Goal: Task Accomplishment & Management: Manage account settings

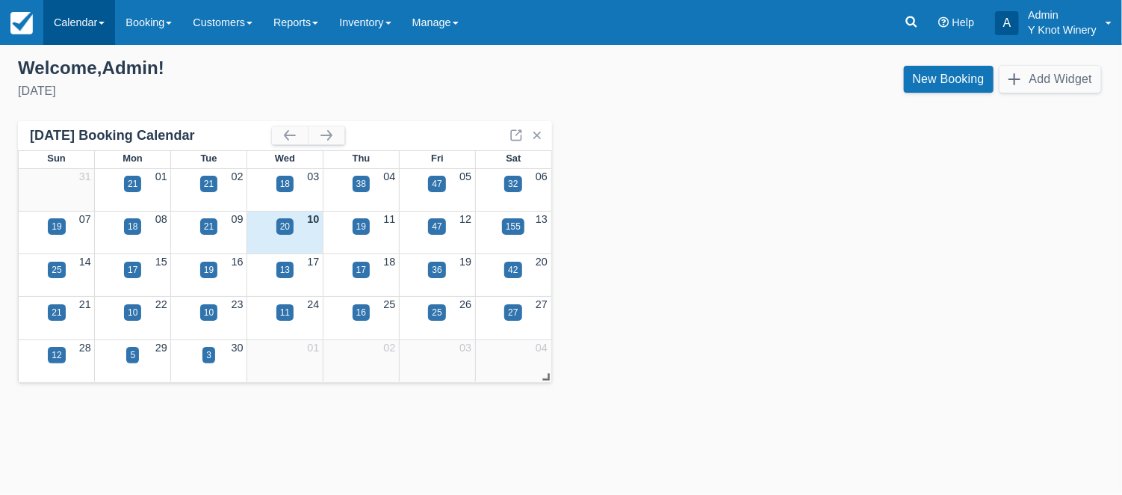
click at [105, 22] on span at bounding box center [102, 23] width 6 height 3
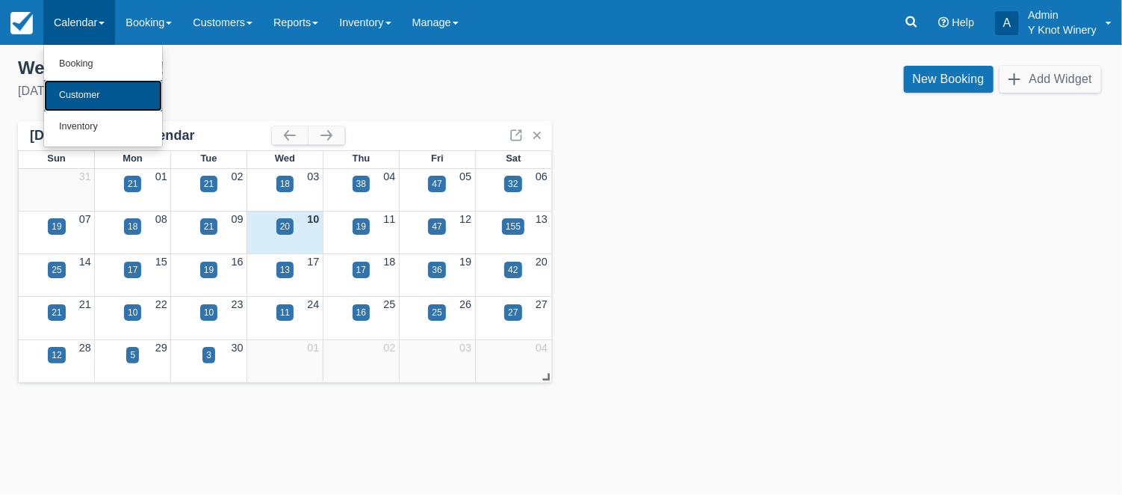
click at [105, 94] on link "Customer" at bounding box center [103, 95] width 118 height 31
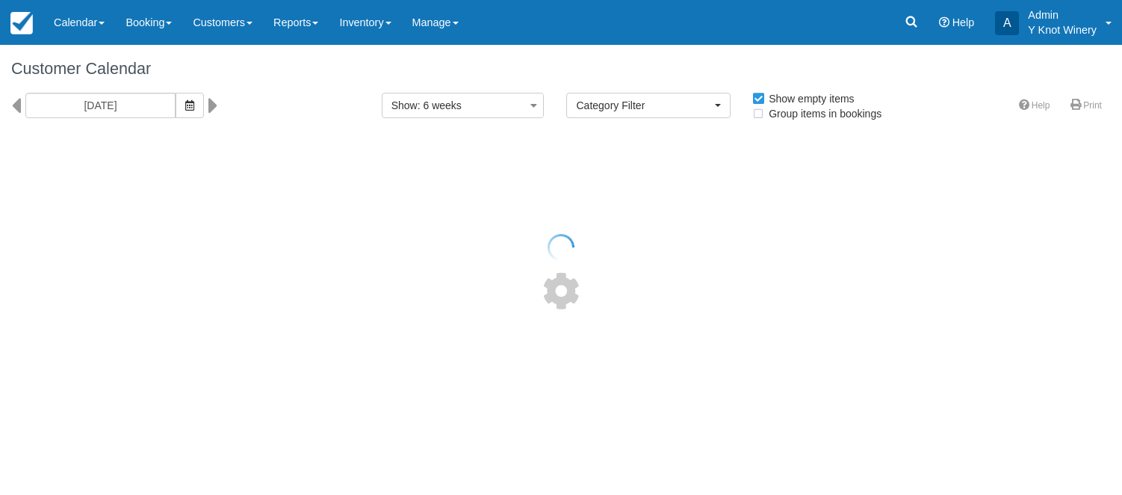
select select
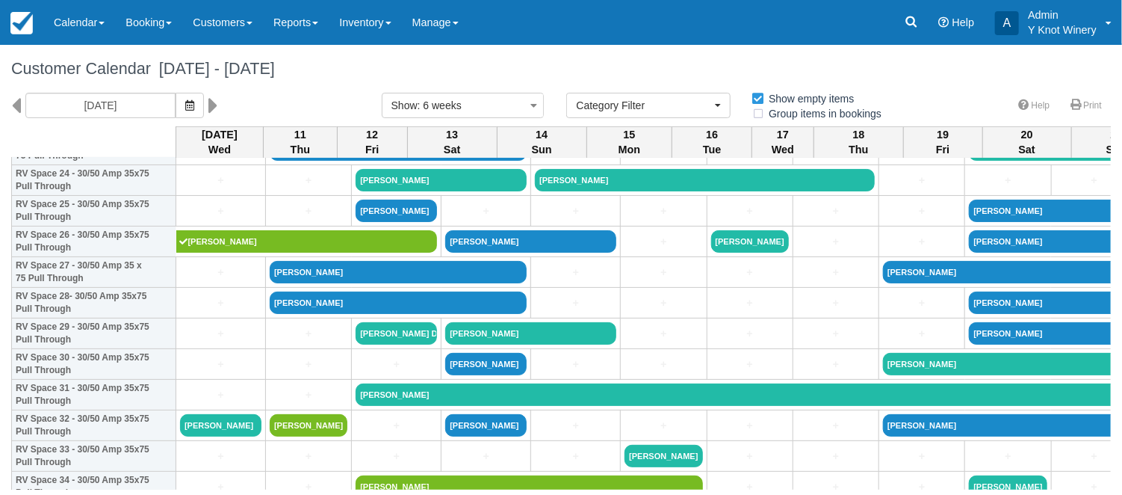
scroll to position [734, 0]
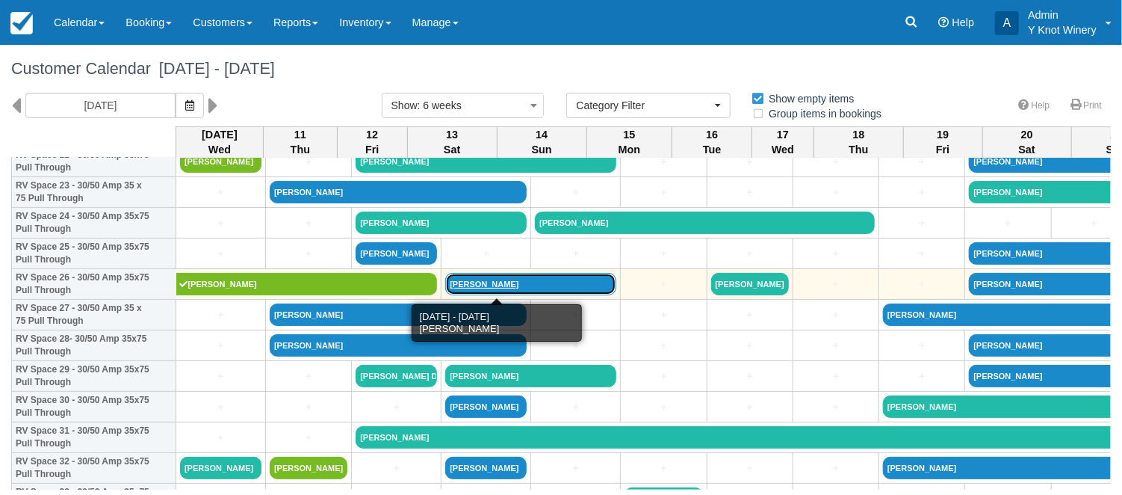
click at [477, 288] on link "Gina perkins" at bounding box center [530, 284] width 171 height 22
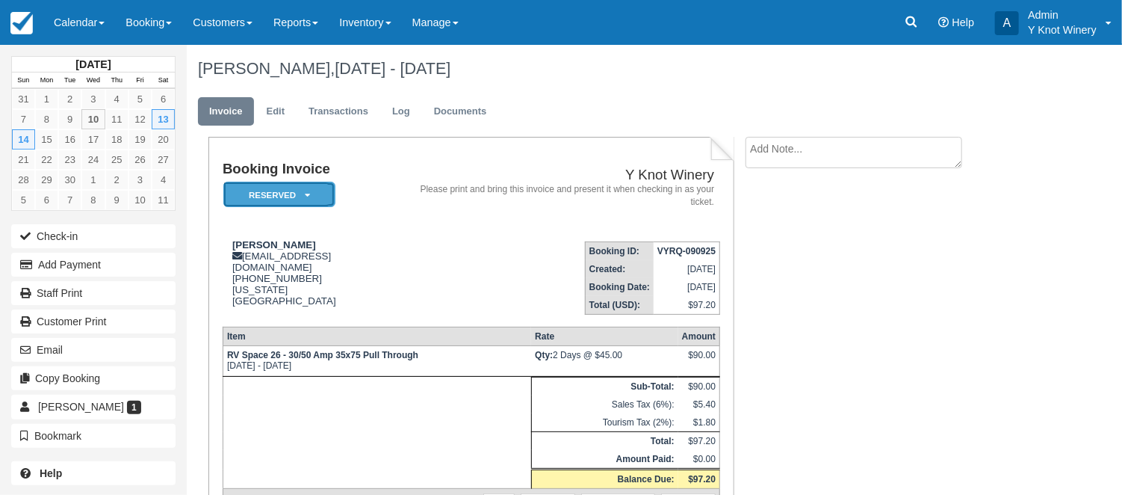
click at [306, 195] on icon at bounding box center [307, 195] width 5 height 9
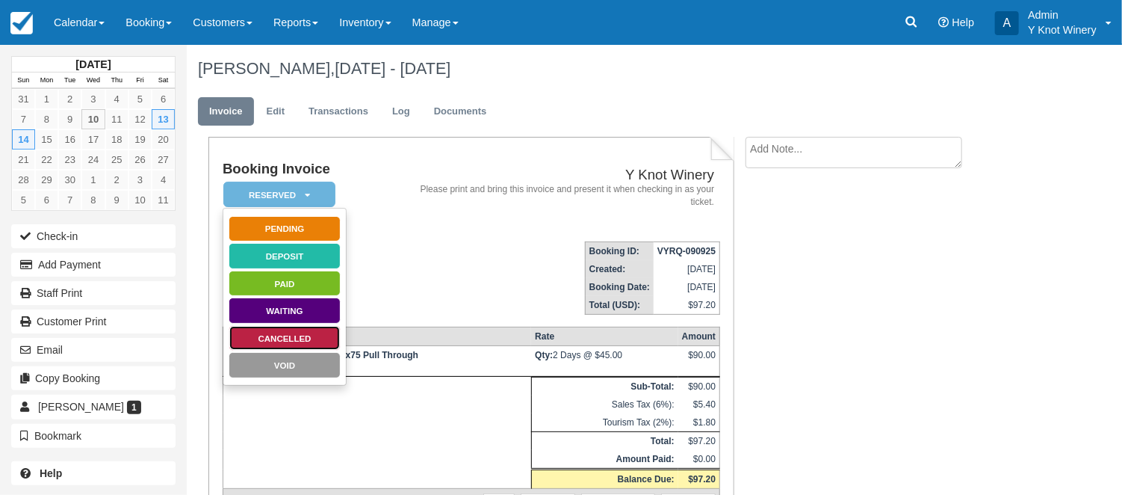
click at [322, 339] on link "Cancelled" at bounding box center [285, 338] width 112 height 26
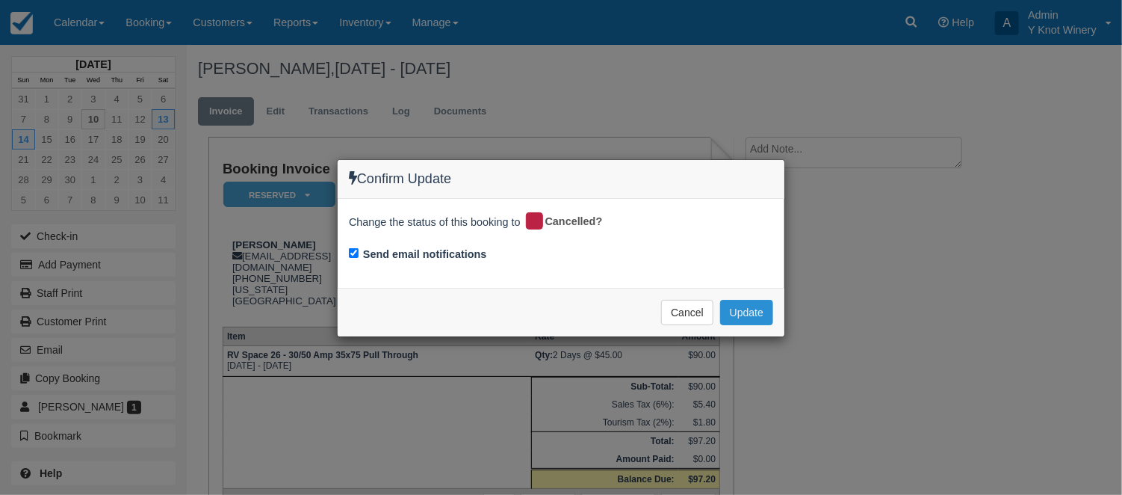
click at [748, 310] on button "Update" at bounding box center [746, 312] width 53 height 25
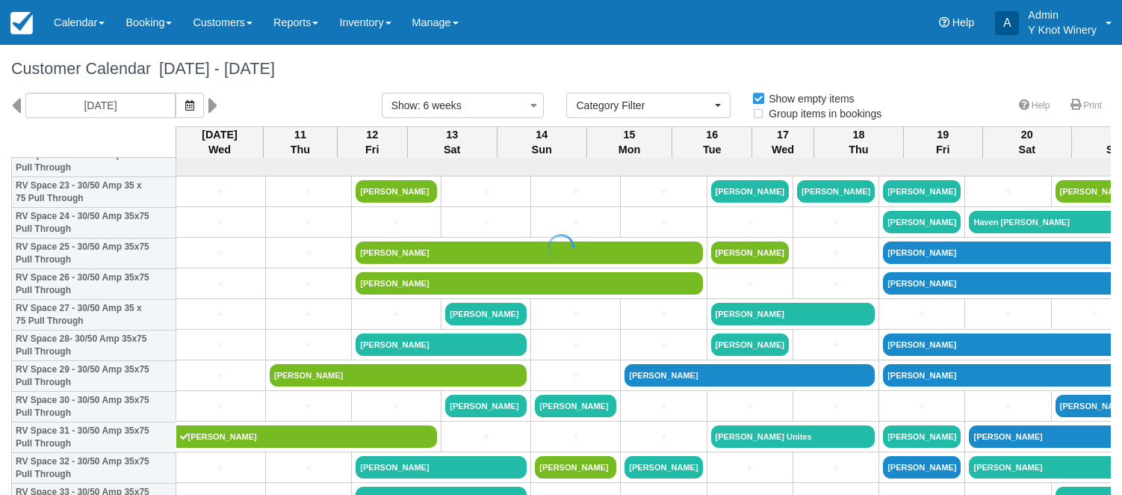
select select
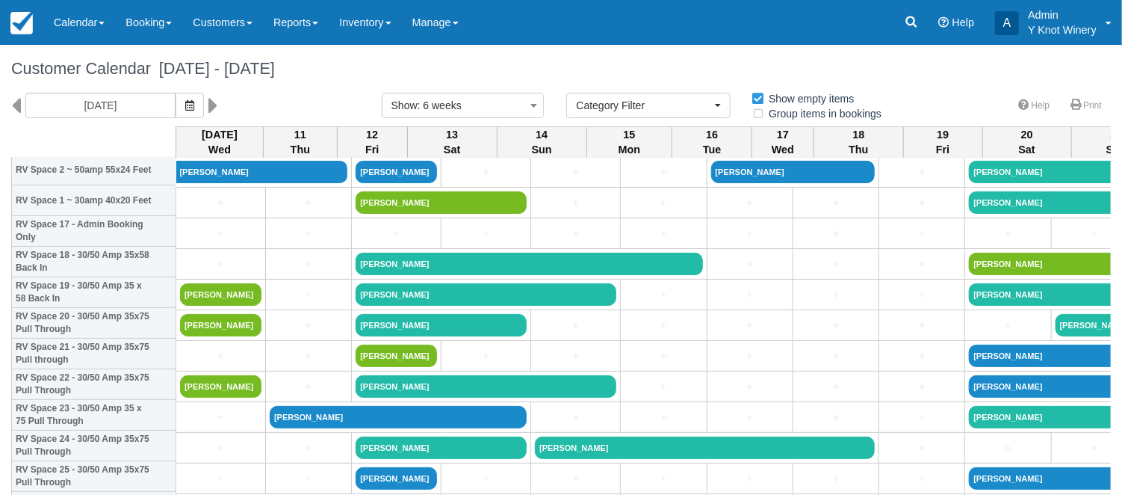
scroll to position [514, 0]
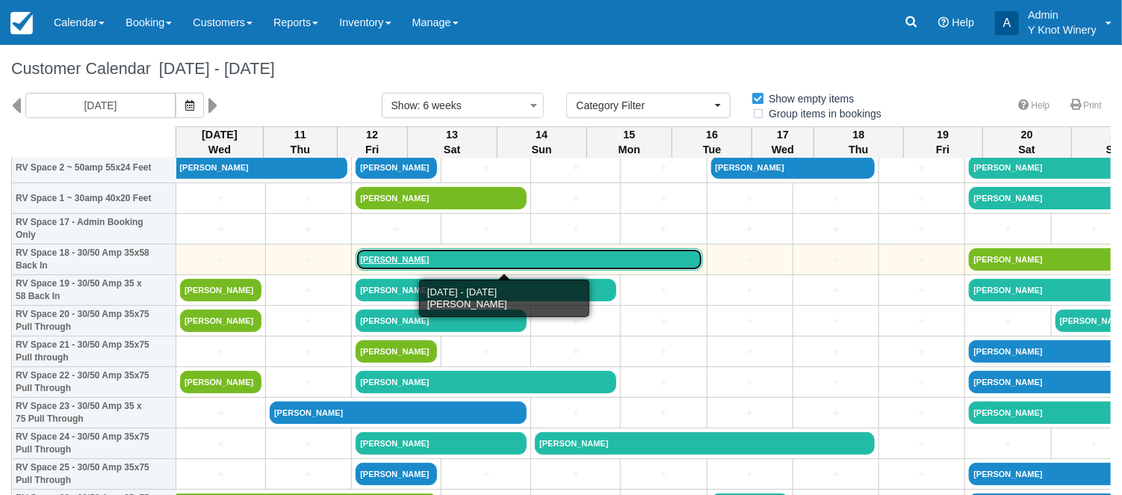
click at [418, 261] on link "[PERSON_NAME]" at bounding box center [529, 259] width 347 height 22
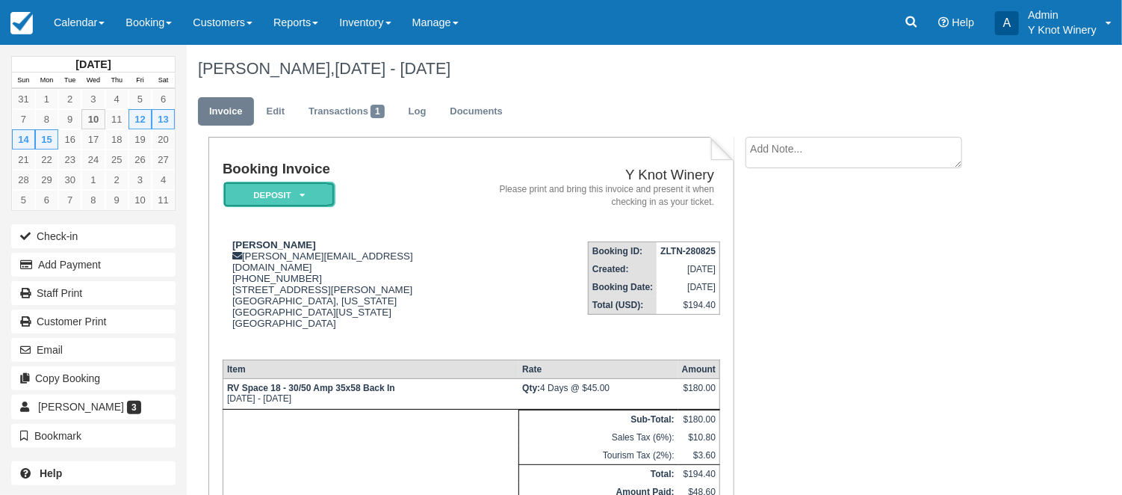
click at [303, 196] on icon at bounding box center [302, 195] width 5 height 9
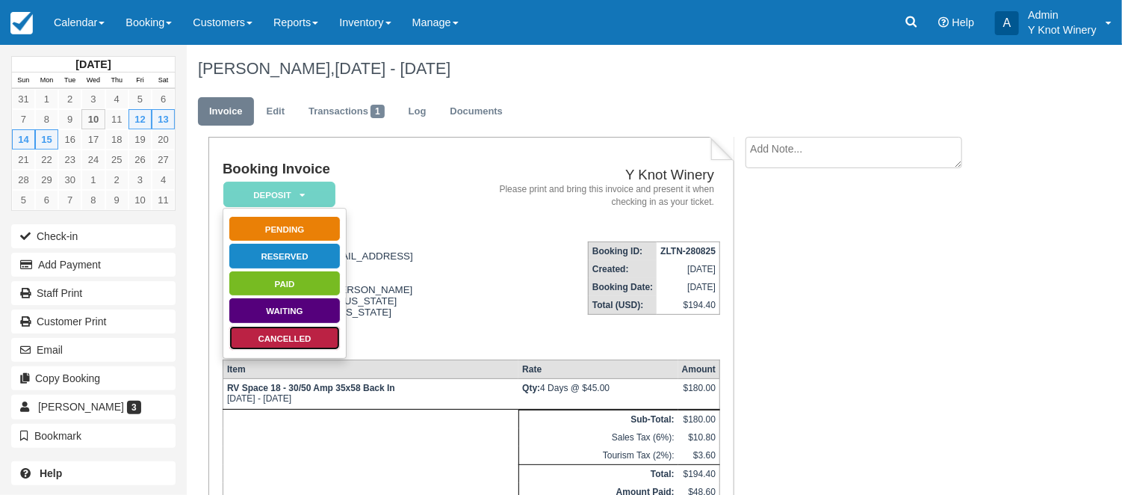
click at [306, 338] on link "Cancelled" at bounding box center [285, 338] width 112 height 26
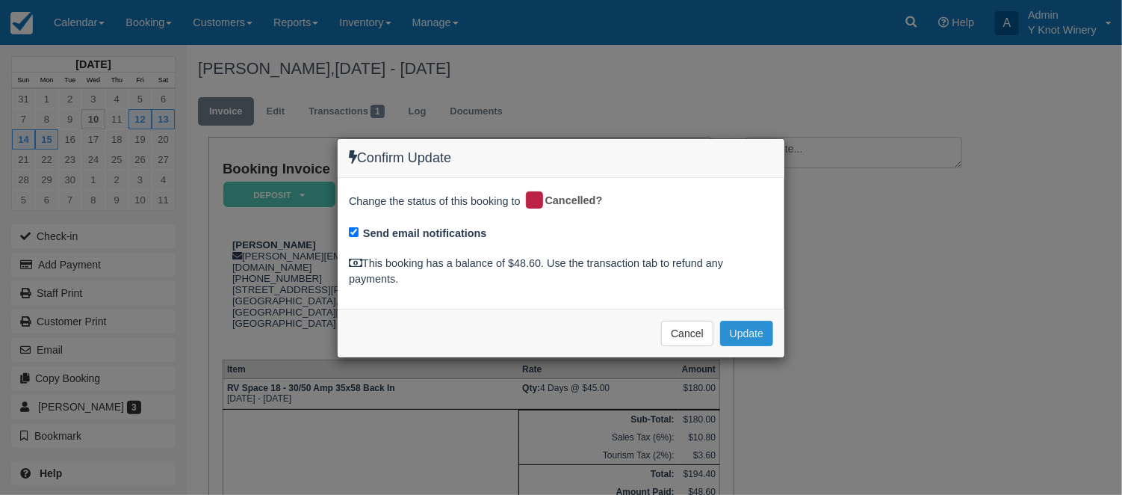
click at [752, 328] on button "Update" at bounding box center [746, 333] width 53 height 25
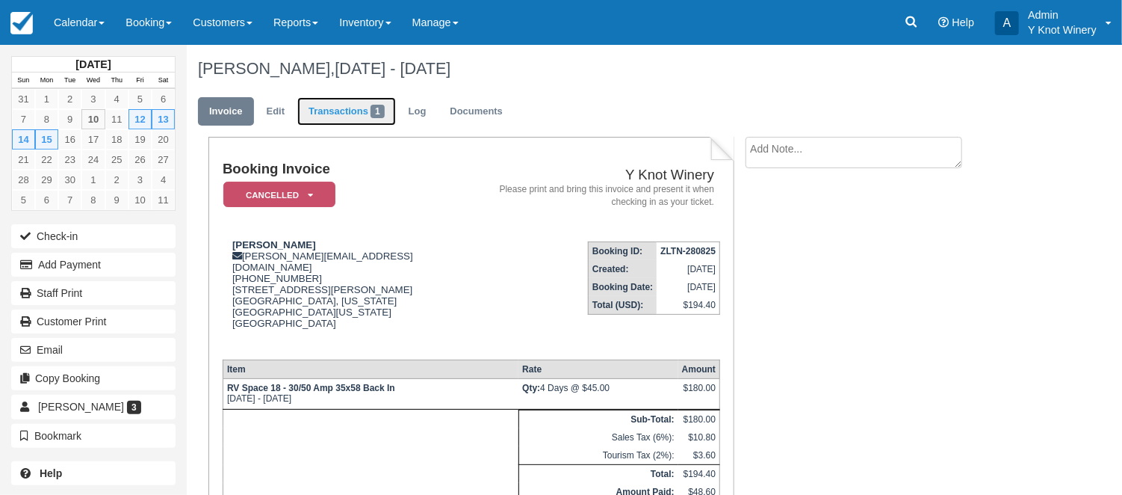
click at [339, 111] on link "Transactions 1" at bounding box center [346, 111] width 99 height 29
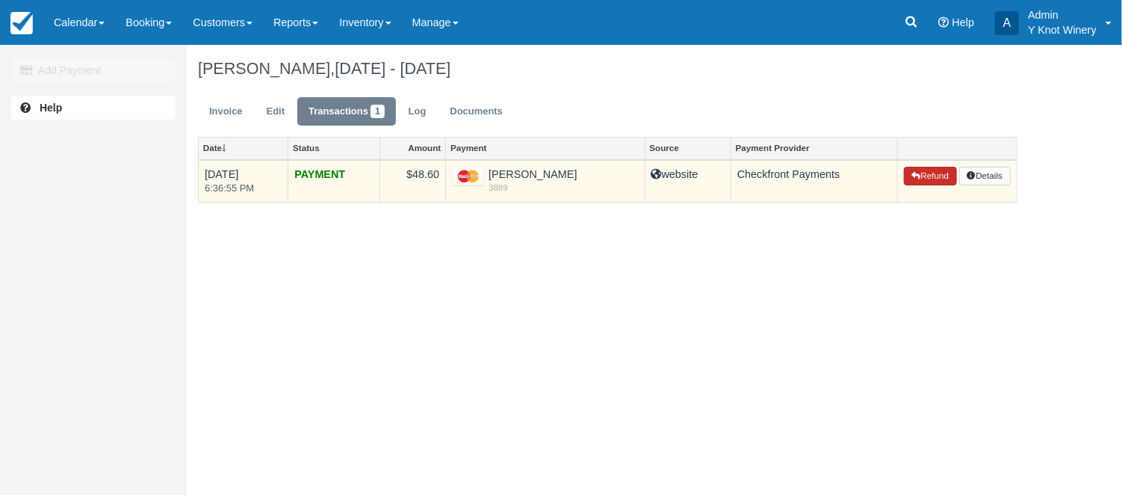
click at [926, 177] on button "Refund" at bounding box center [930, 176] width 52 height 19
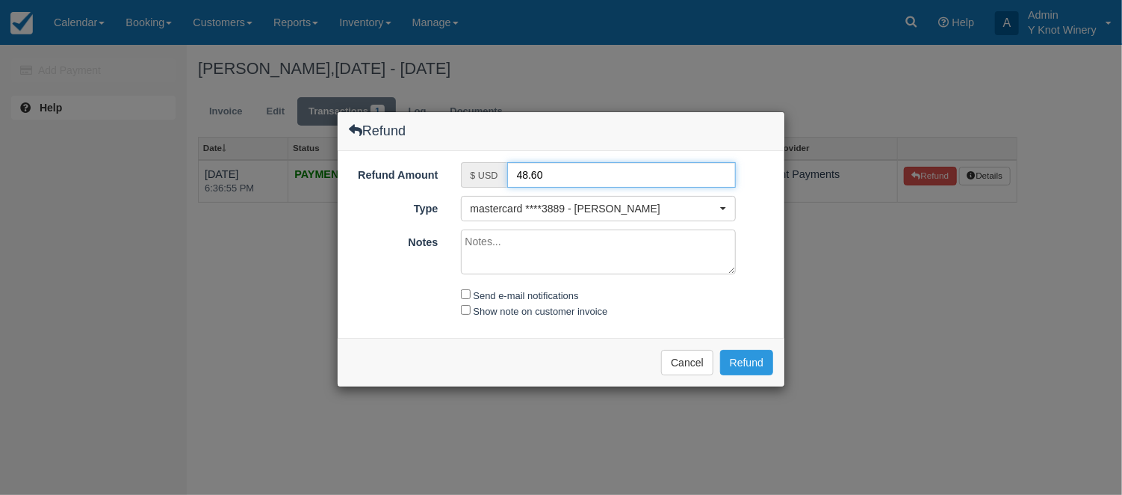
drag, startPoint x: 521, startPoint y: 175, endPoint x: 513, endPoint y: 176, distance: 8.4
click at [513, 176] on input "48.60" at bounding box center [621, 174] width 229 height 25
type input "28.60"
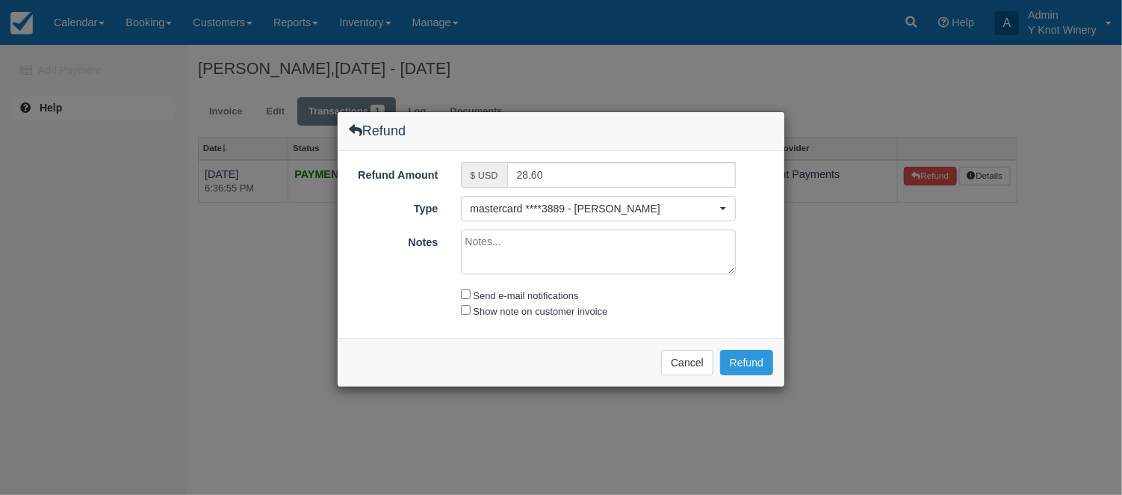
click at [489, 244] on textarea "Notes" at bounding box center [599, 251] width 276 height 45
click at [585, 241] on textarea "Refund of deposit less calcellation fee" at bounding box center [599, 251] width 276 height 45
type textarea "Refund of deposit less cancellation fee"
click at [464, 296] on input "Send e-mail notifications" at bounding box center [466, 294] width 10 height 10
checkbox input "true"
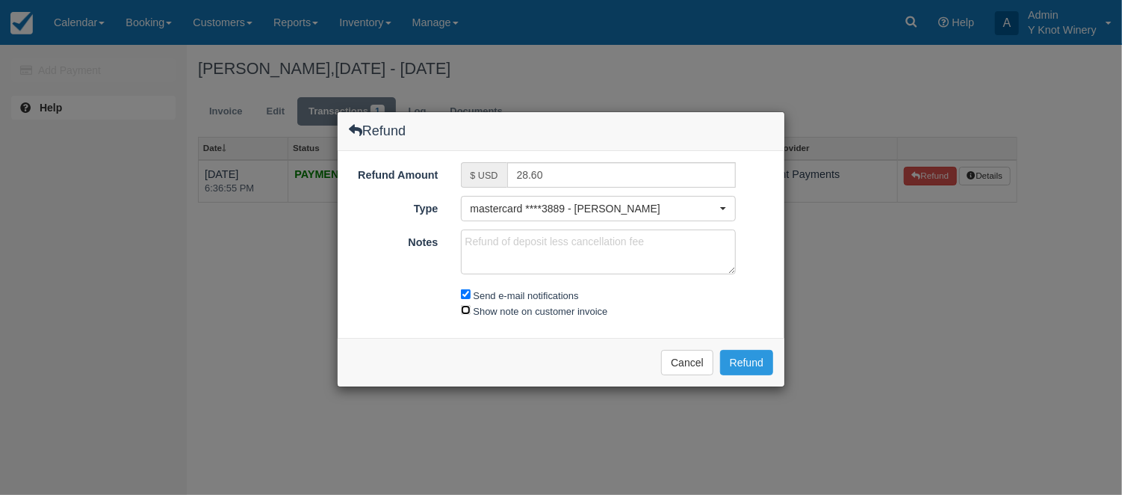
click at [465, 309] on input "Show note on customer invoice" at bounding box center [466, 310] width 10 height 10
checkbox input "true"
click at [737, 359] on button "Refund" at bounding box center [746, 362] width 53 height 25
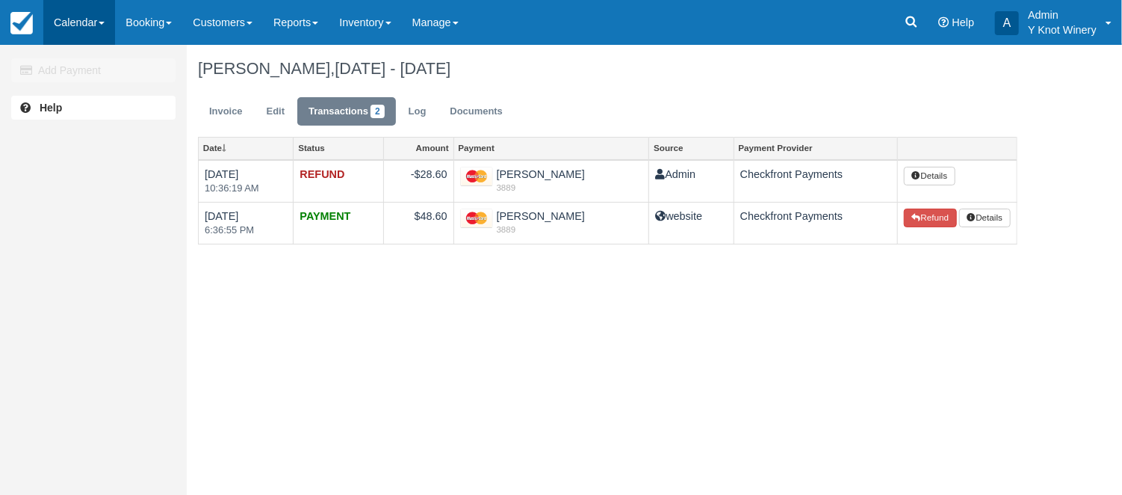
click at [105, 22] on span at bounding box center [102, 23] width 6 height 3
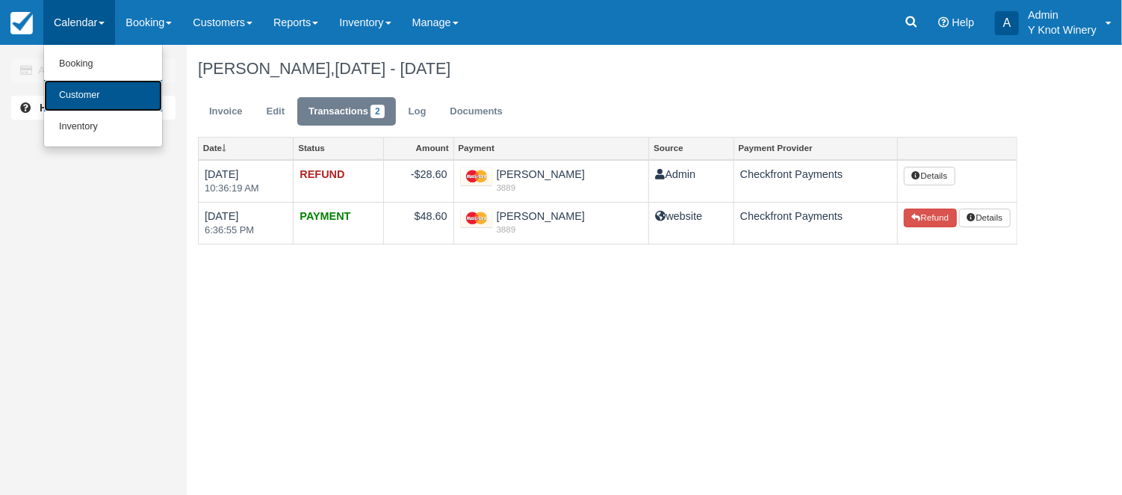
click at [123, 105] on link "Customer" at bounding box center [103, 95] width 118 height 31
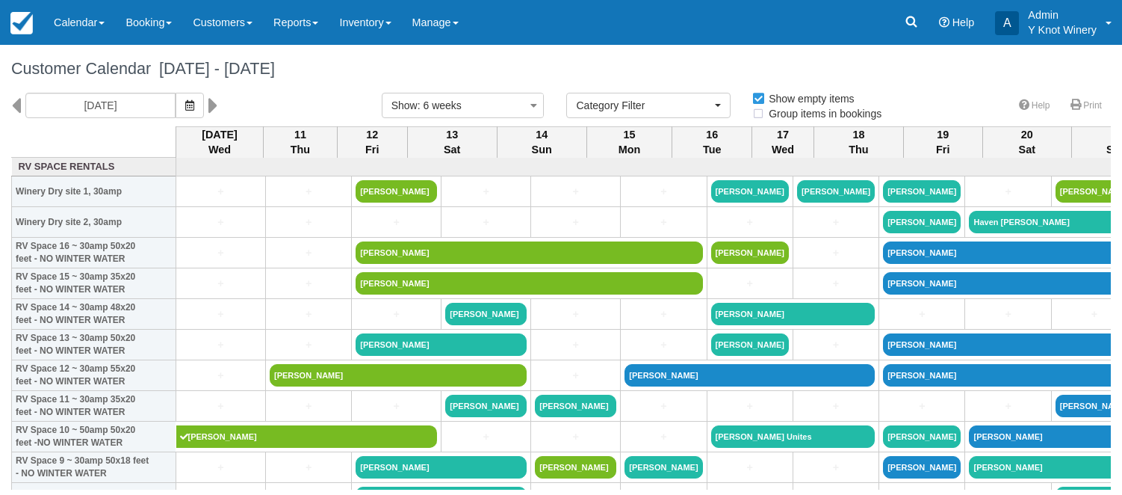
select select
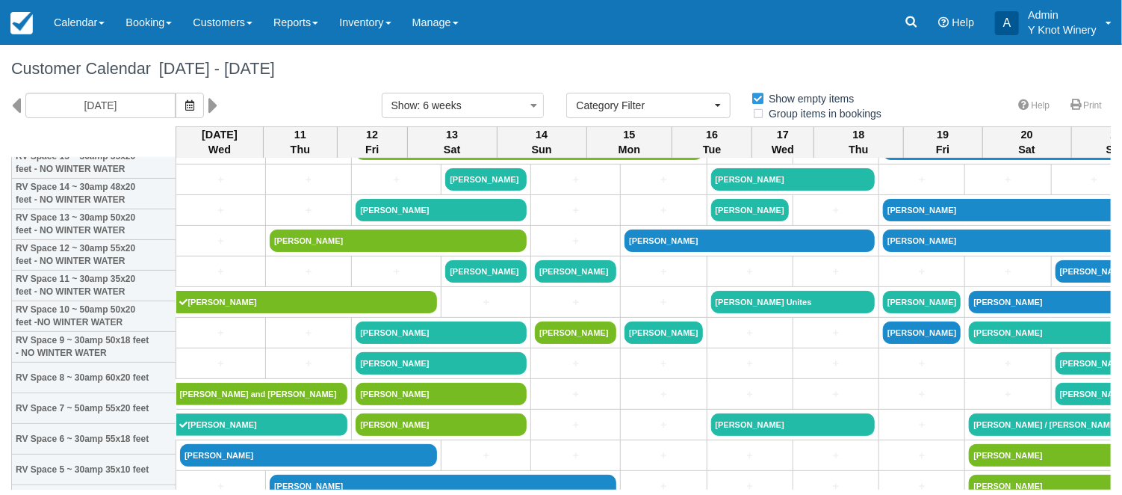
scroll to position [99, 0]
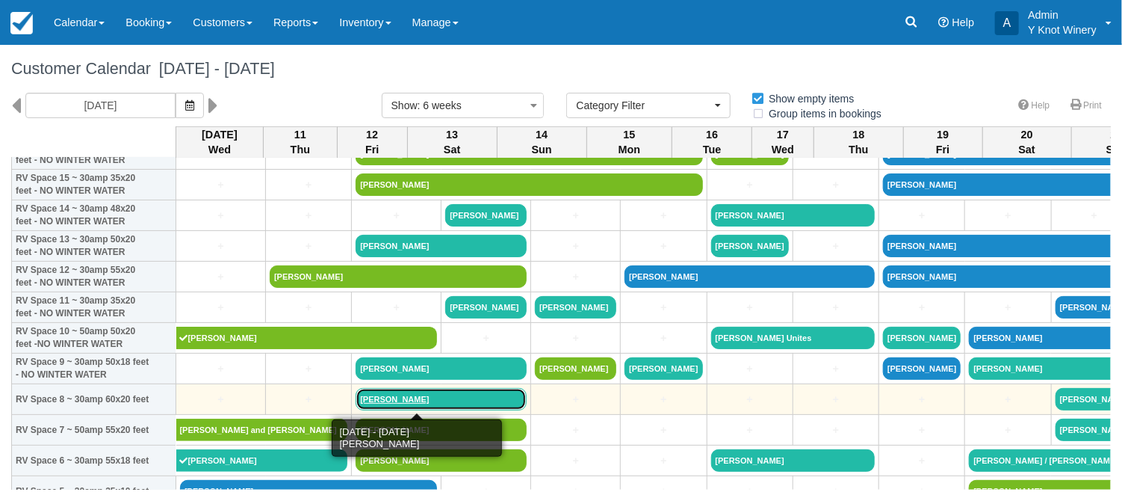
click at [387, 403] on link "[PERSON_NAME]" at bounding box center [441, 399] width 171 height 22
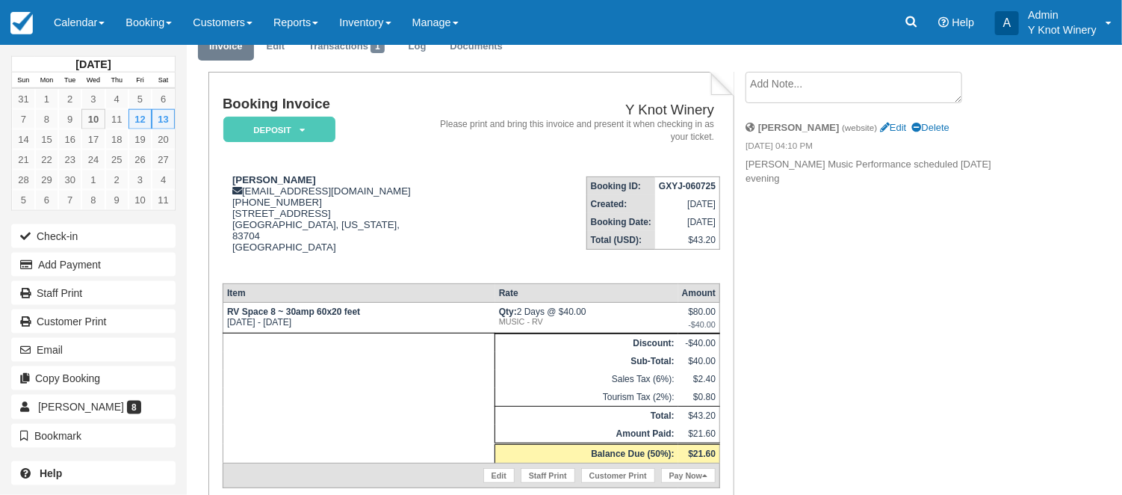
scroll to position [64, 0]
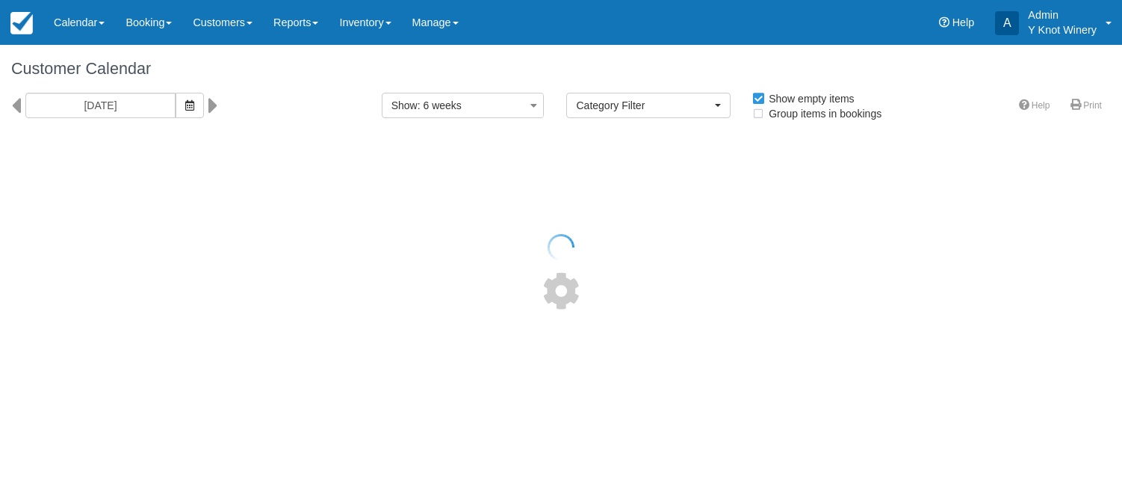
select select
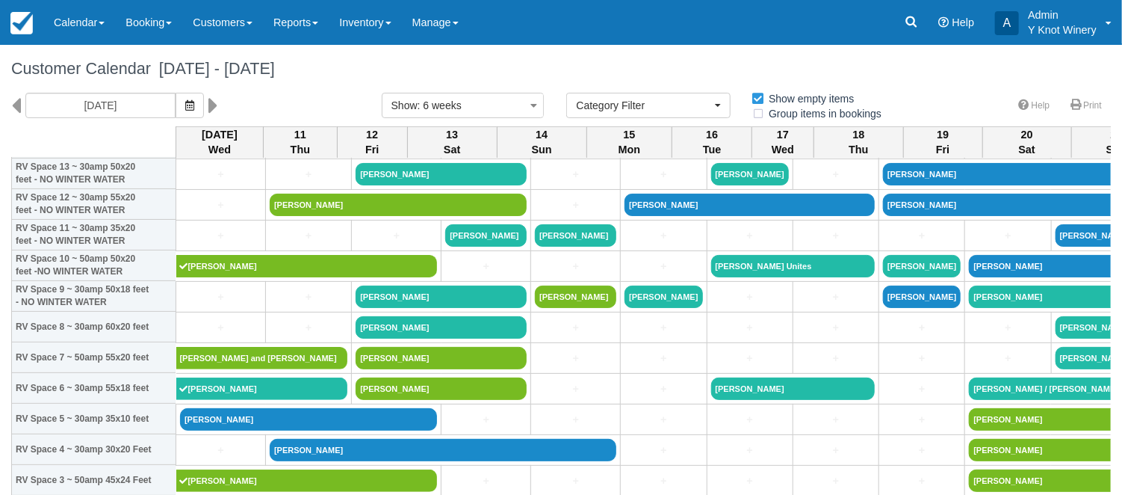
scroll to position [165, 0]
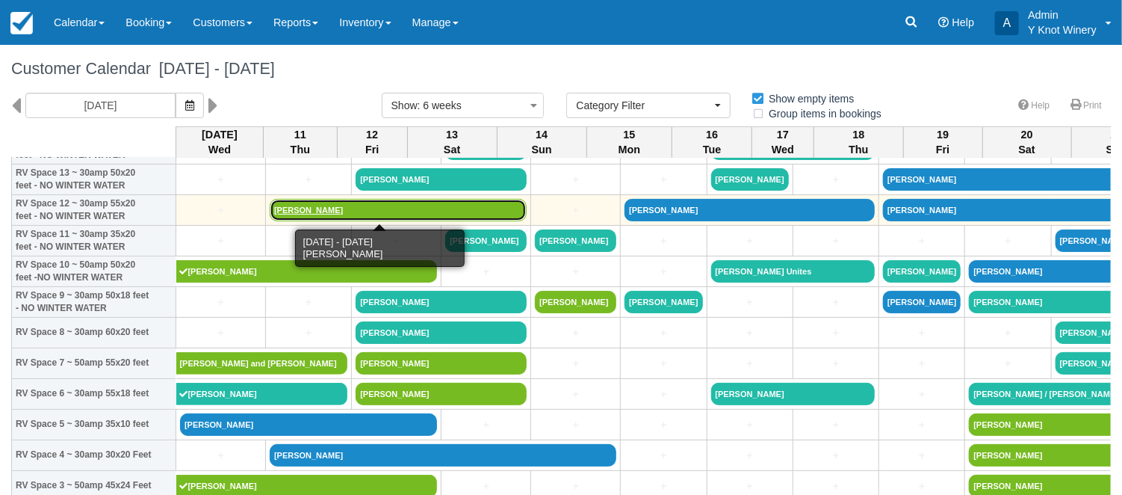
click at [303, 206] on link "[PERSON_NAME]" at bounding box center [398, 210] width 257 height 22
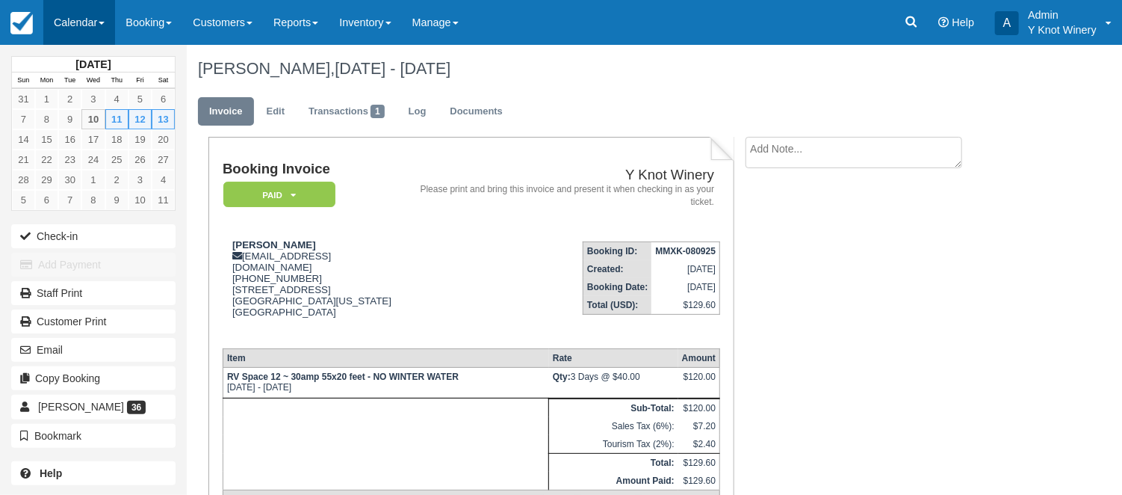
click at [103, 25] on link "Calendar" at bounding box center [79, 22] width 72 height 45
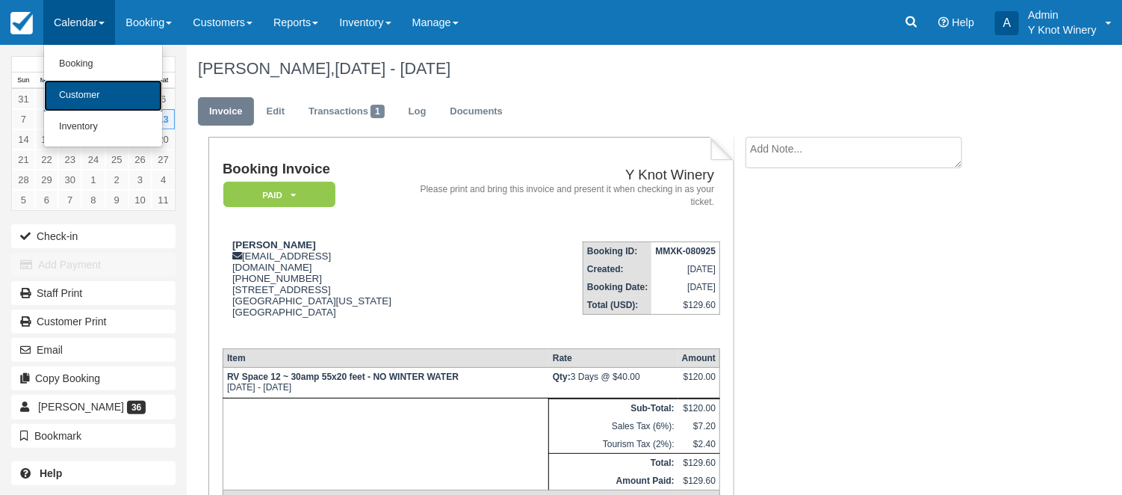
click at [97, 90] on link "Customer" at bounding box center [103, 95] width 118 height 31
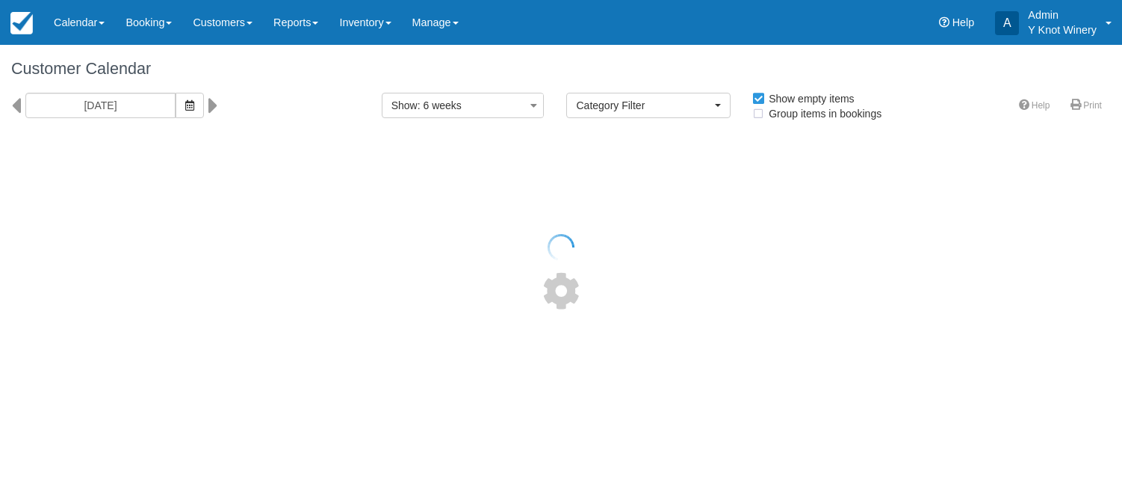
select select
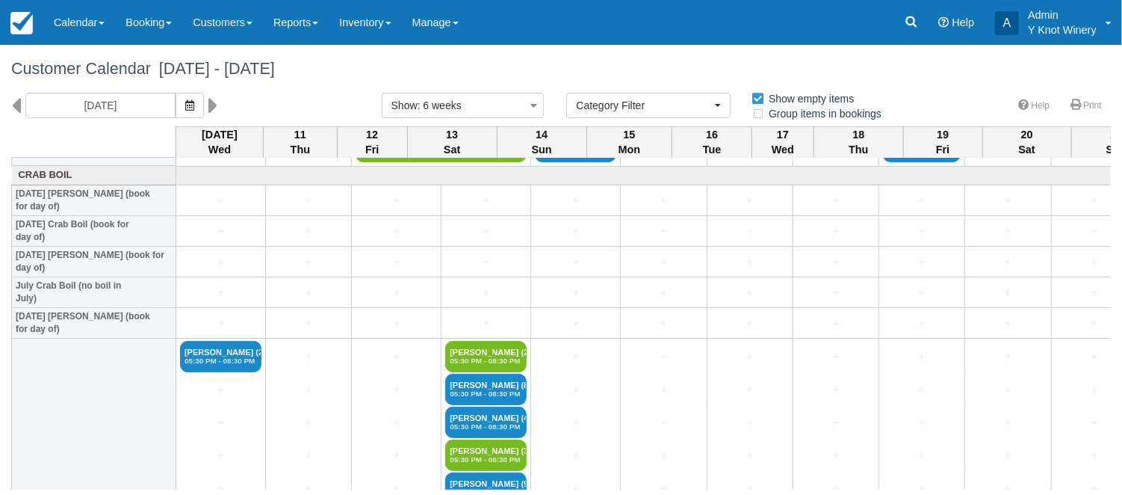
scroll to position [2063, 0]
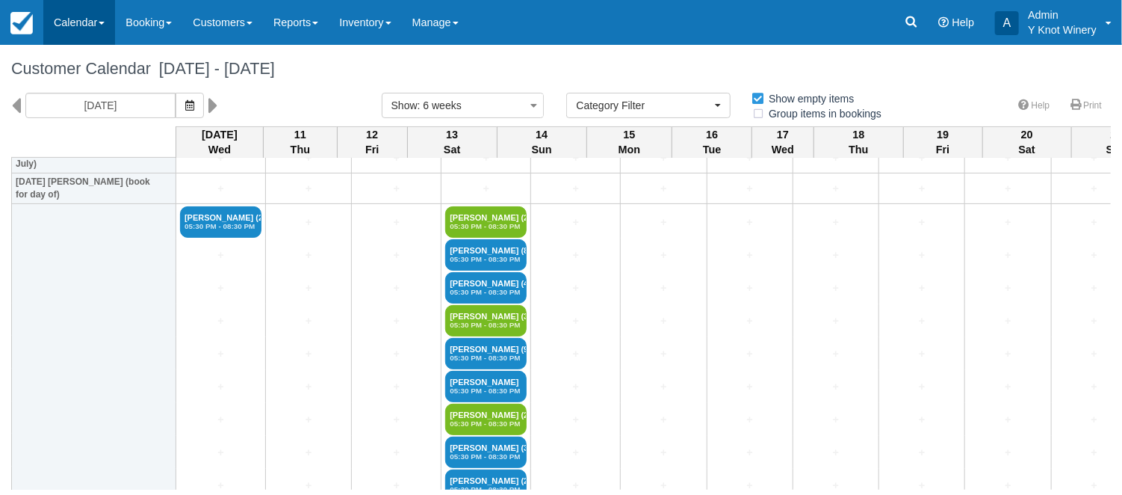
click at [105, 27] on link "Calendar" at bounding box center [79, 22] width 72 height 45
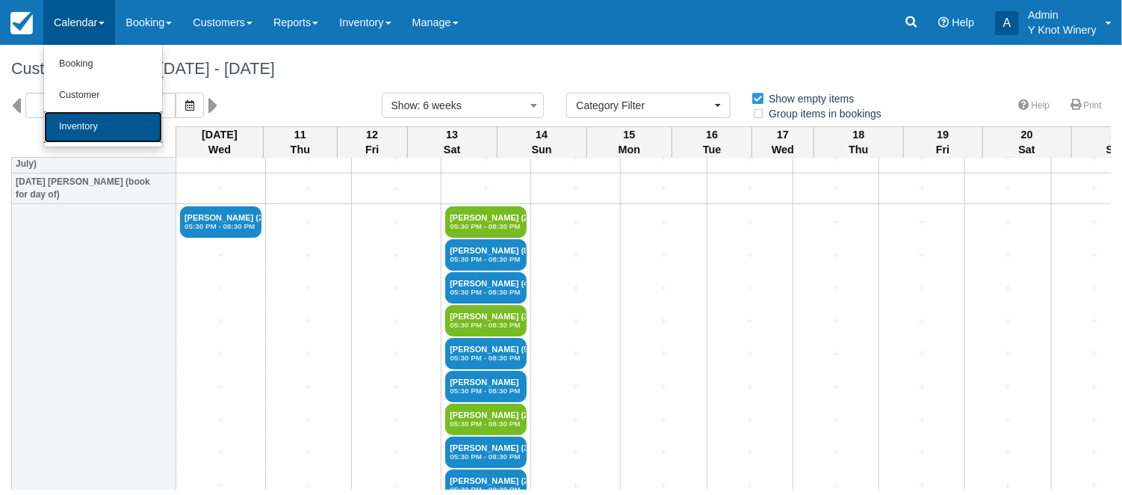
click at [105, 128] on link "Inventory" at bounding box center [103, 126] width 118 height 31
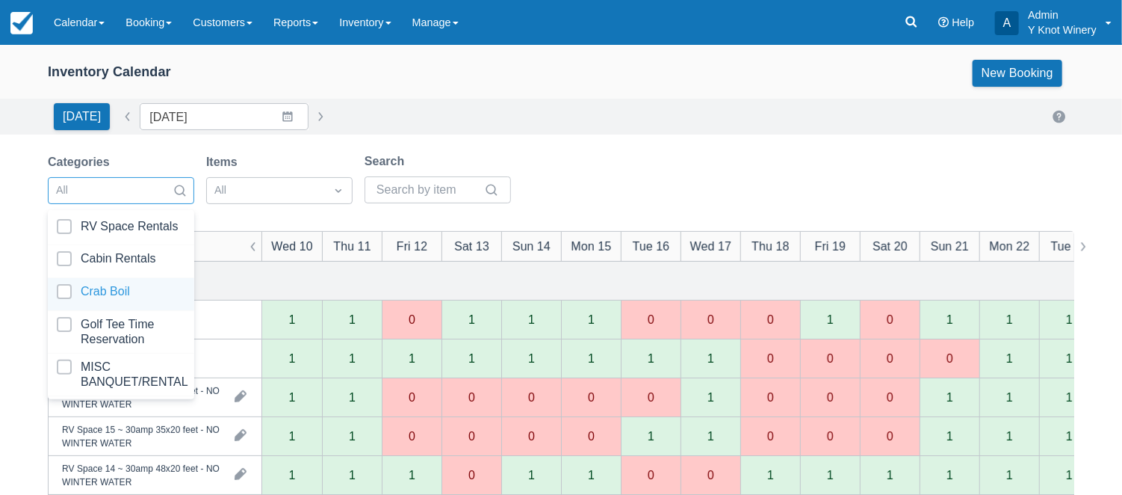
click at [142, 294] on div at bounding box center [121, 294] width 129 height 20
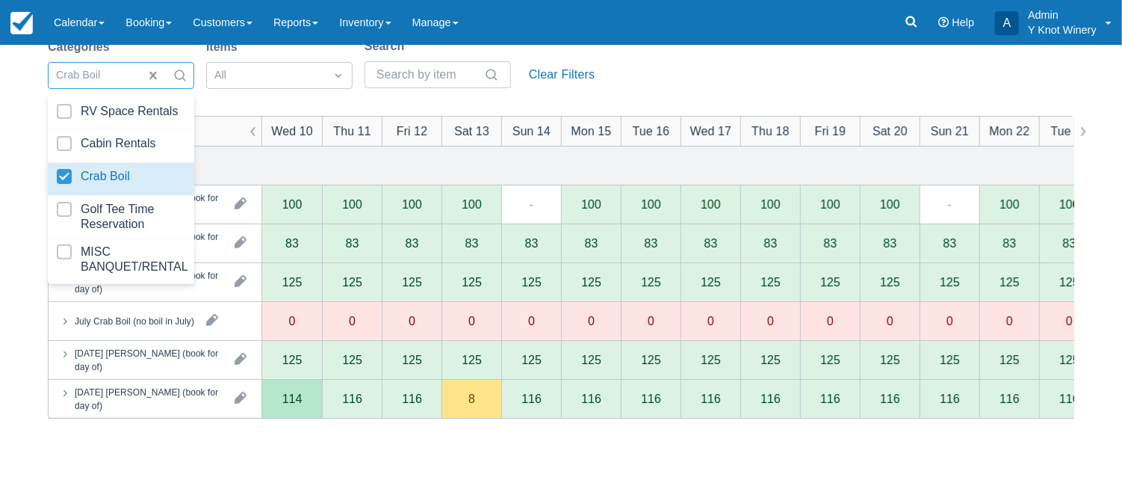
scroll to position [120, 0]
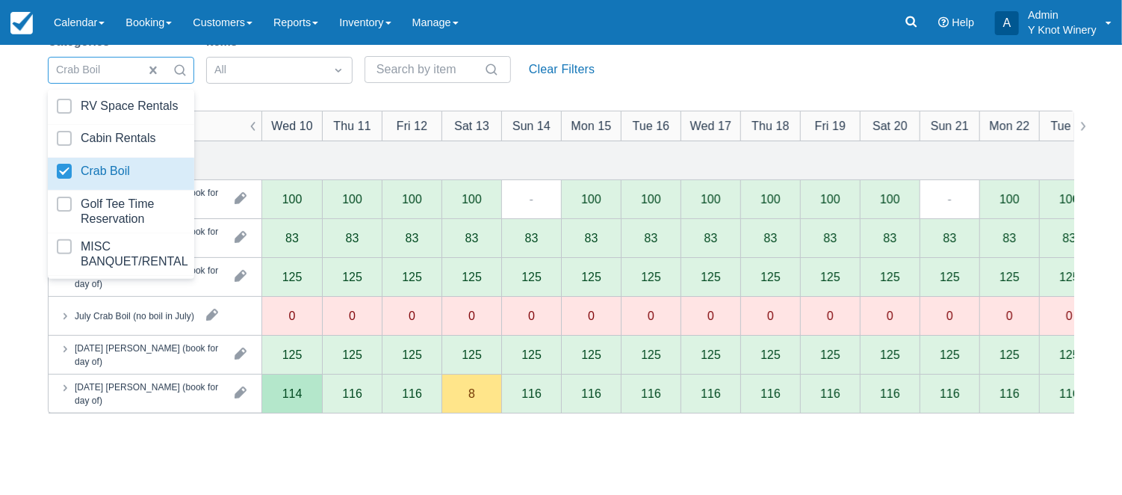
click at [287, 400] on div "114" at bounding box center [292, 393] width 60 height 39
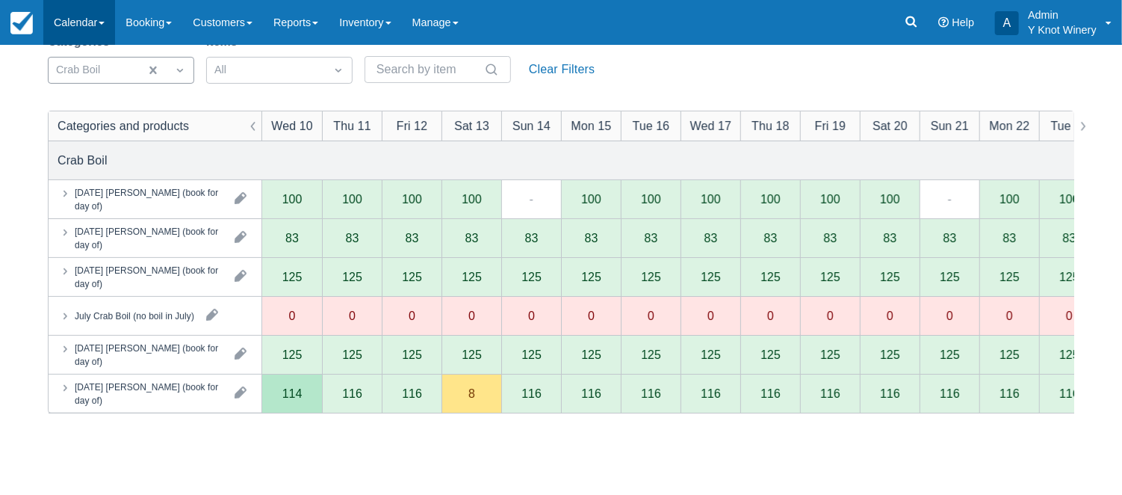
click at [107, 25] on link "Calendar" at bounding box center [79, 22] width 72 height 45
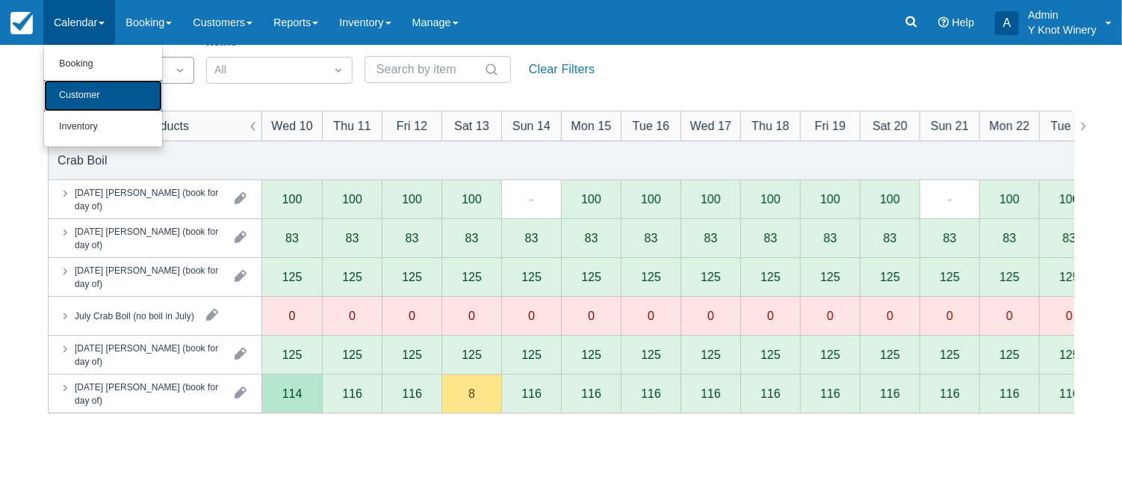
click at [103, 89] on link "Customer" at bounding box center [103, 95] width 118 height 31
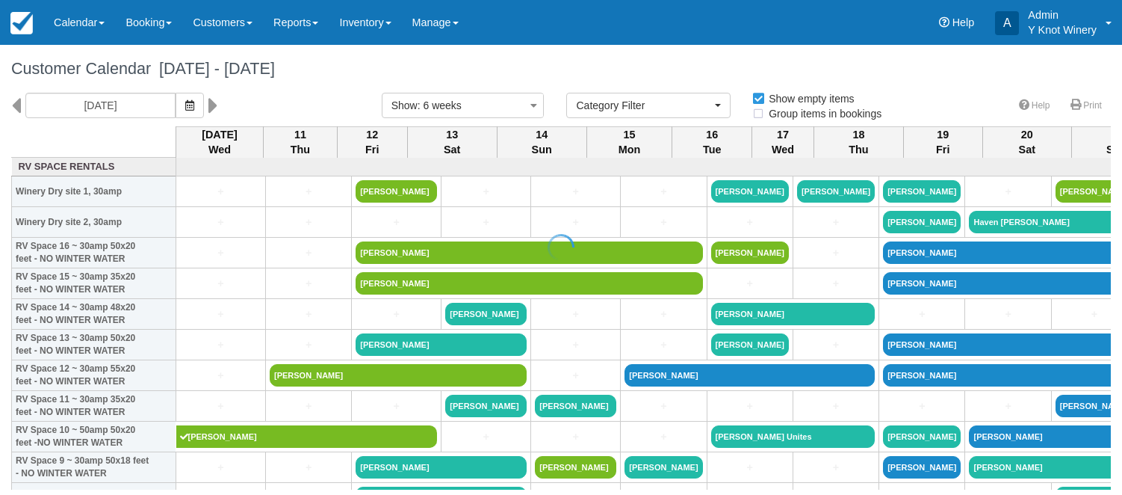
select select
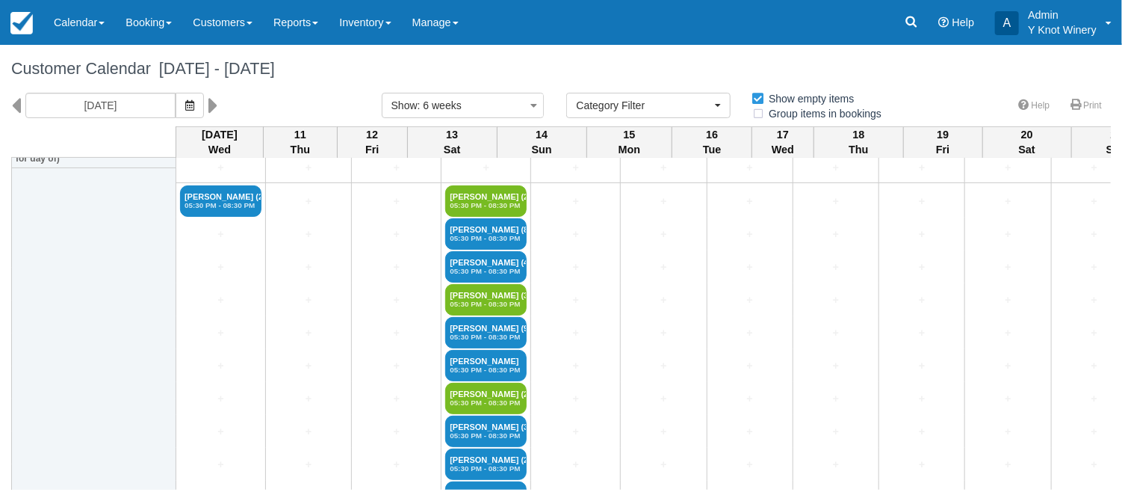
scroll to position [2098, 0]
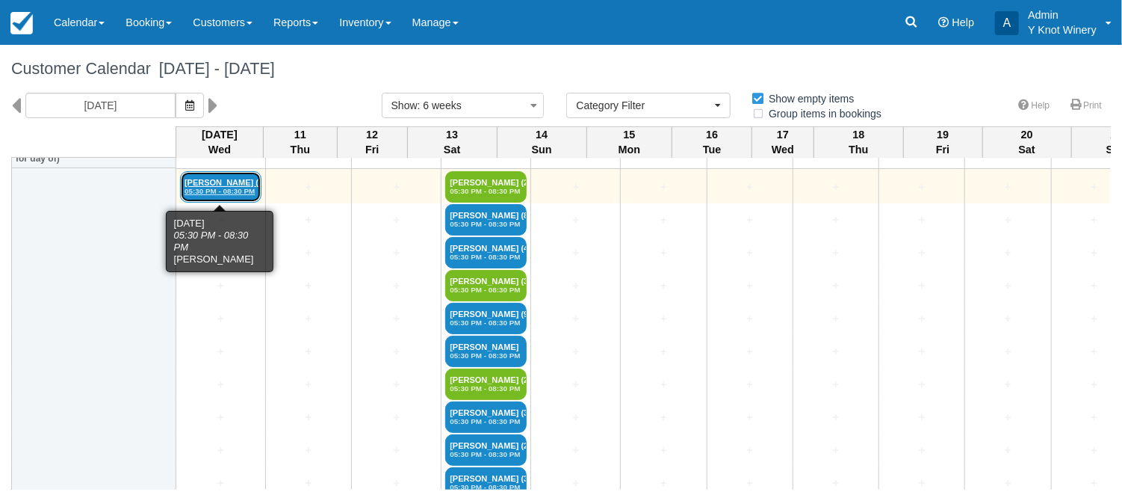
click at [202, 185] on link "Braston bland (2) 05:30 PM - 08:30 PM" at bounding box center [220, 186] width 81 height 31
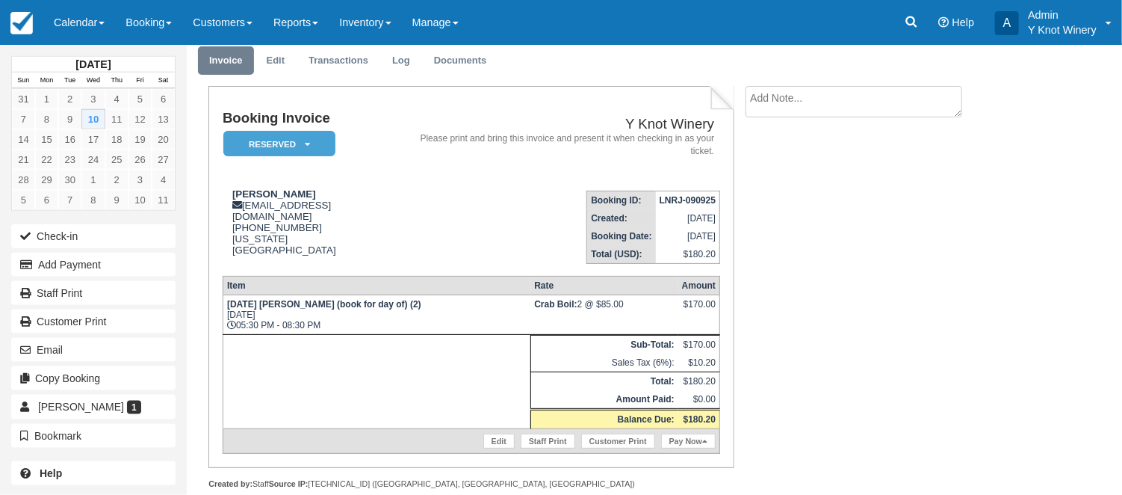
scroll to position [69, 0]
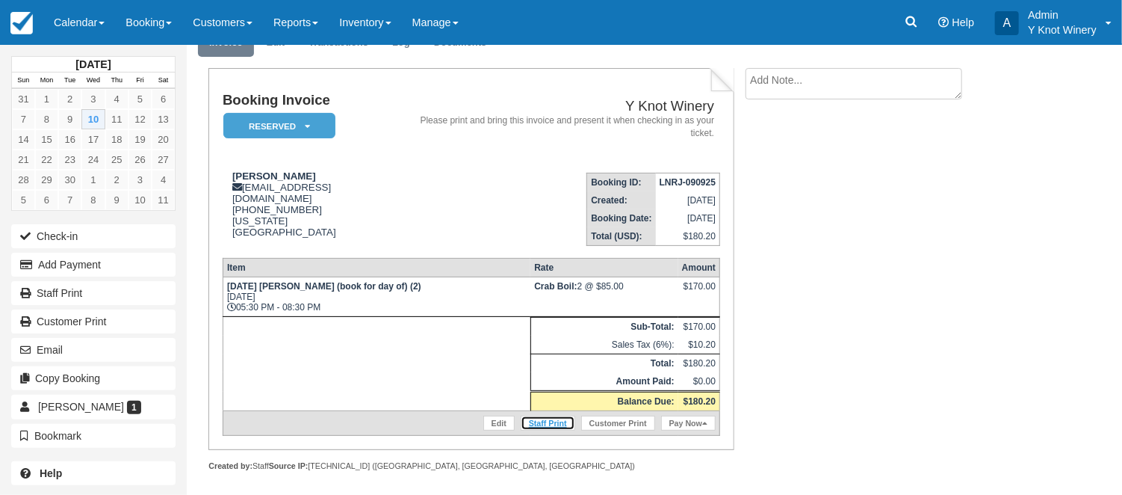
click at [550, 417] on link "Staff Print" at bounding box center [548, 422] width 55 height 15
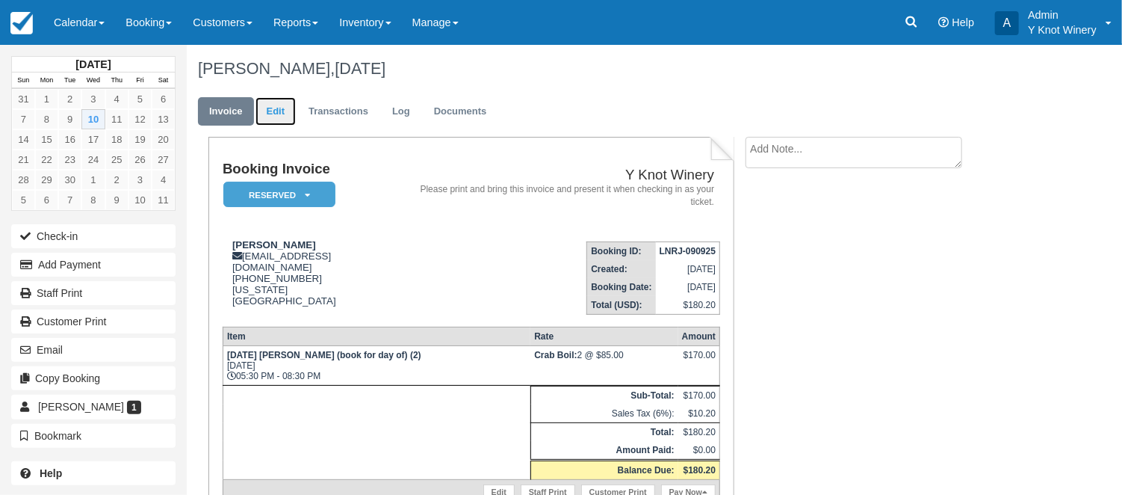
click at [282, 112] on link "Edit" at bounding box center [276, 111] width 40 height 29
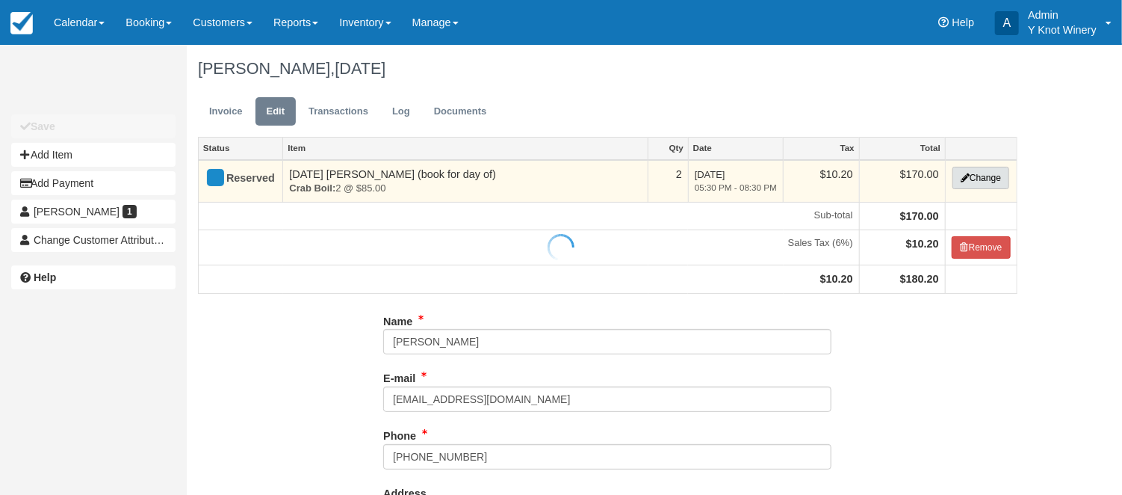
type input "[PHONE_NUMBER]"
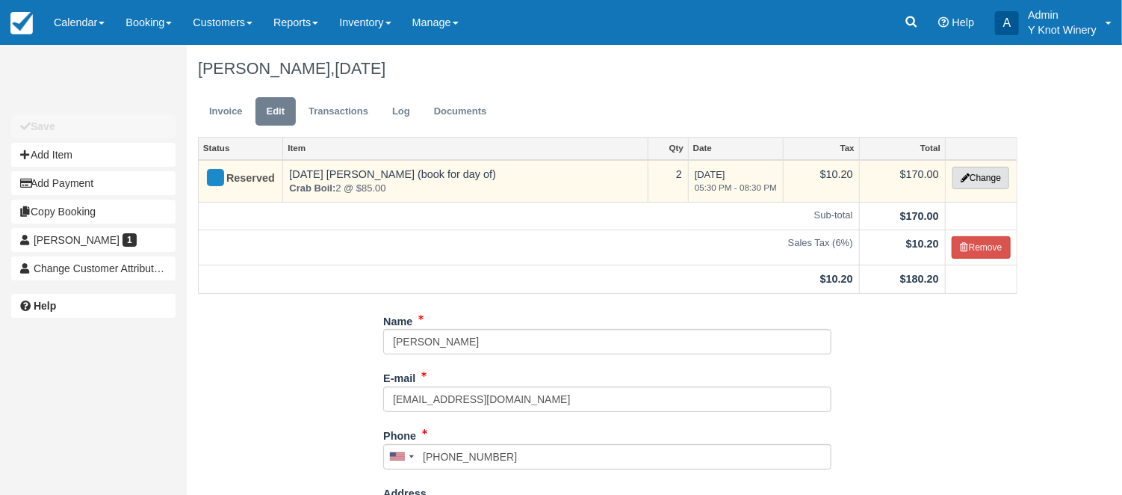
click at [981, 174] on button "Change" at bounding box center [981, 178] width 57 height 22
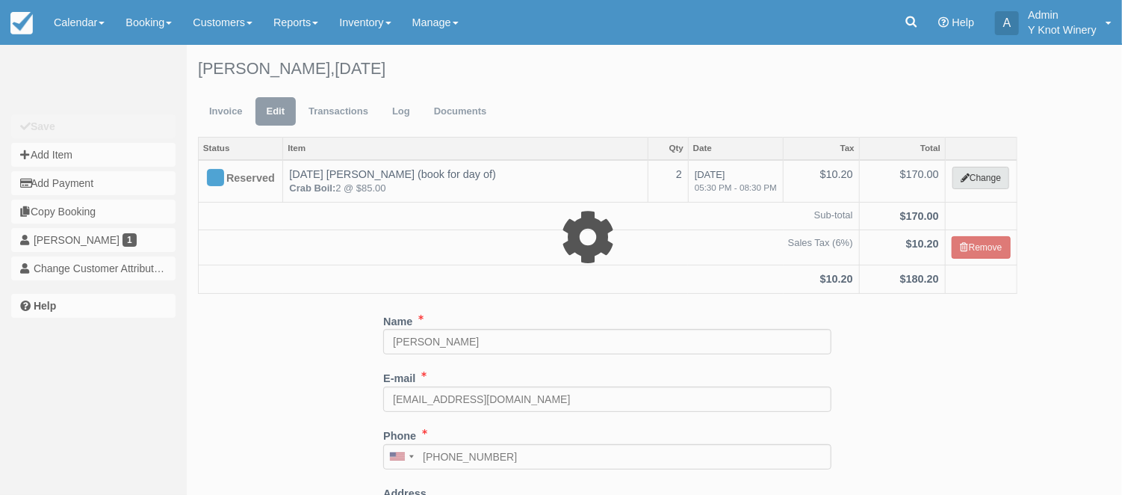
select select "8"
type input "170.00"
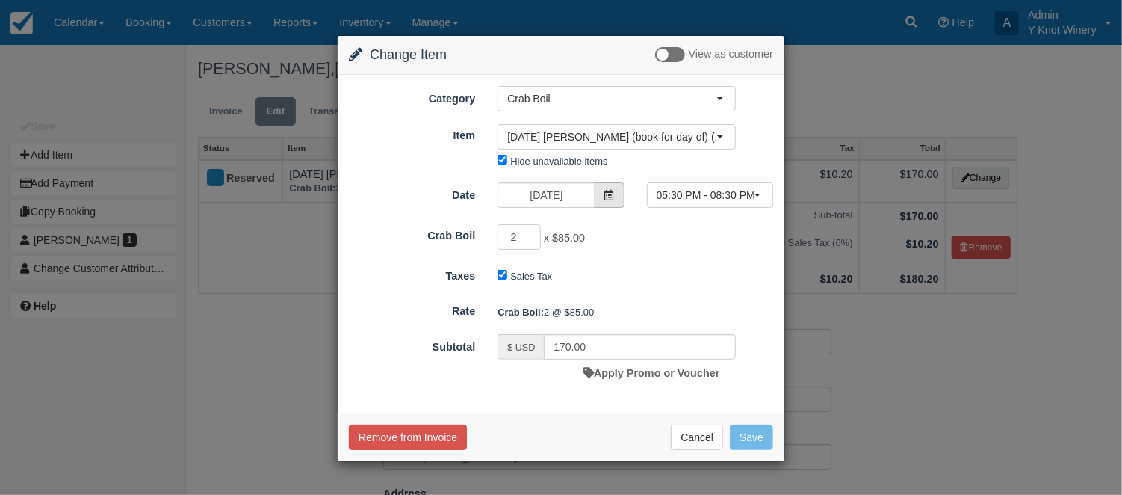
click at [616, 193] on span at bounding box center [610, 194] width 30 height 25
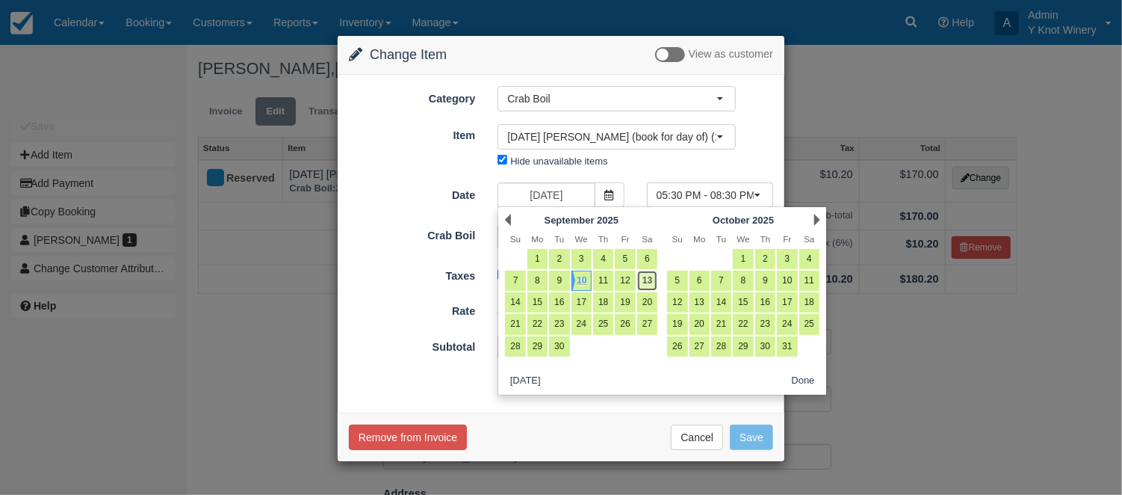
click at [656, 278] on link "13" at bounding box center [647, 280] width 20 height 20
type input "09/13/25"
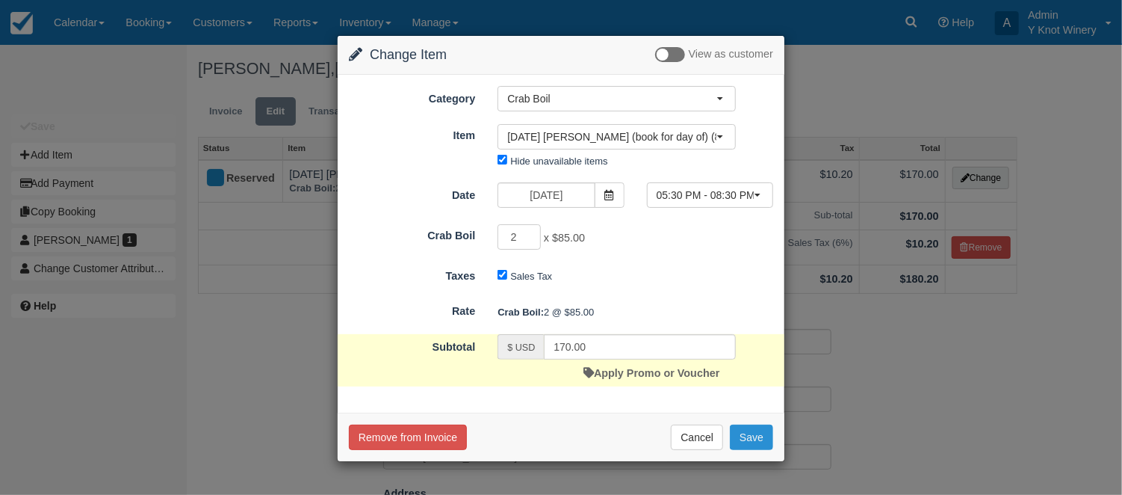
click at [755, 437] on button "Save" at bounding box center [751, 436] width 43 height 25
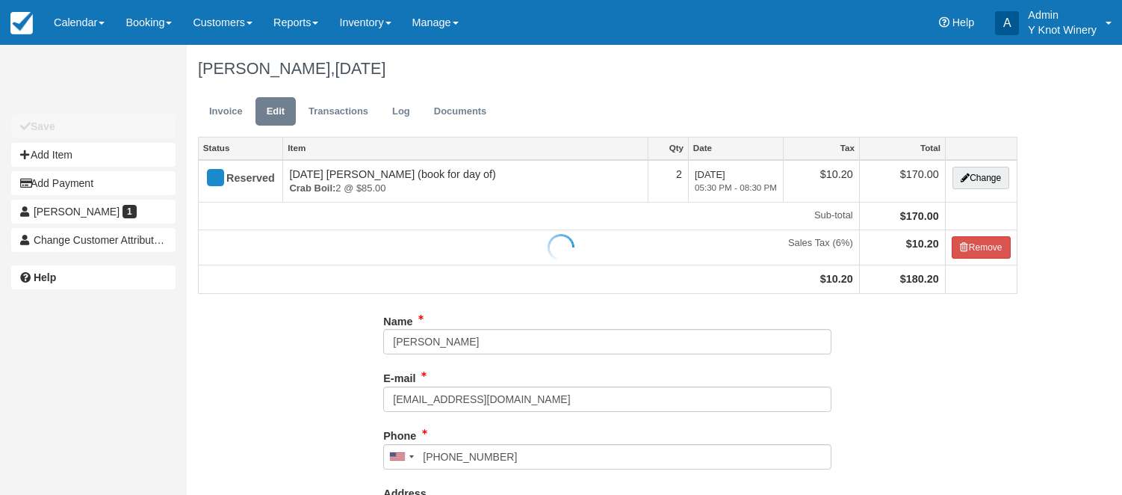
type input "[PHONE_NUMBER]"
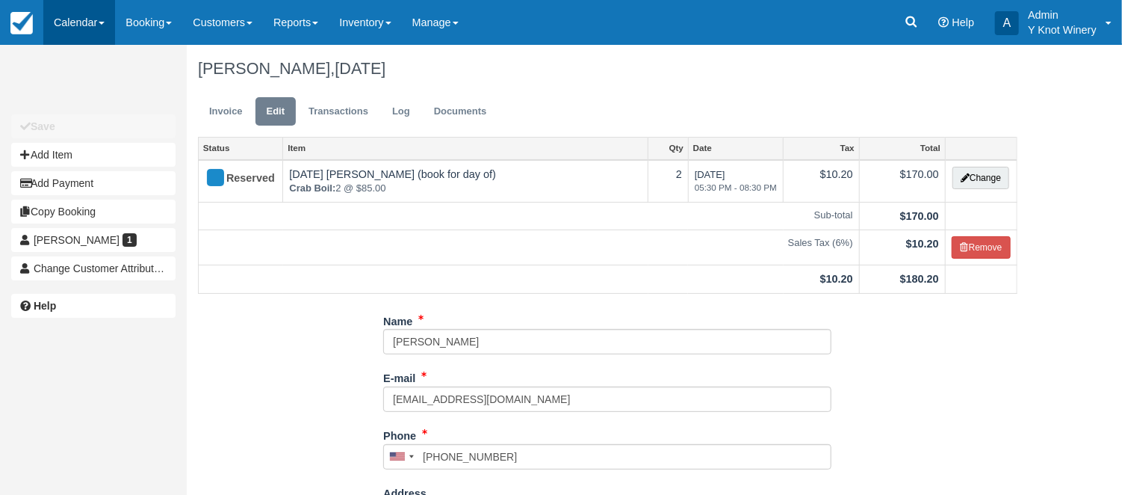
click at [103, 19] on link "Calendar" at bounding box center [79, 22] width 72 height 45
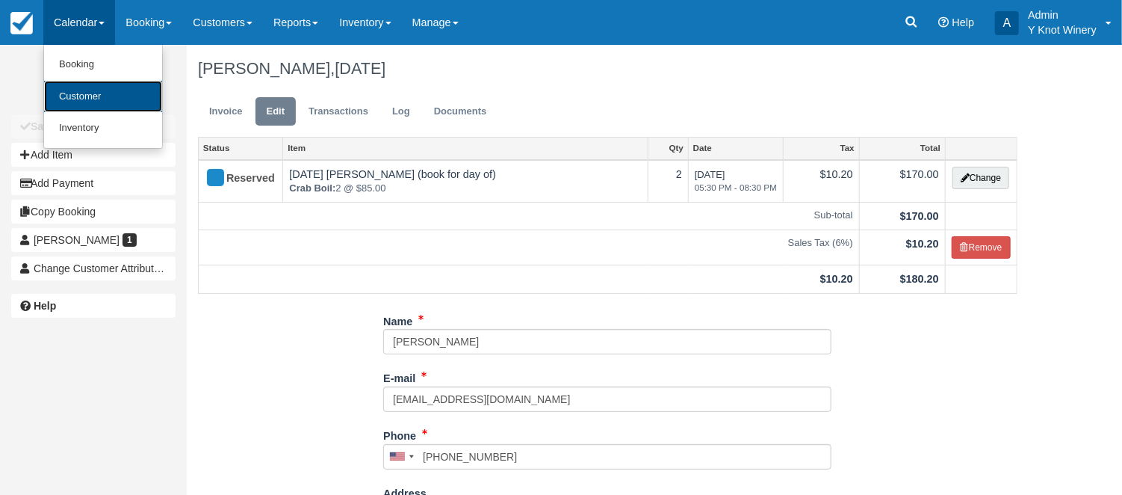
click at [96, 90] on link "Customer" at bounding box center [103, 97] width 118 height 32
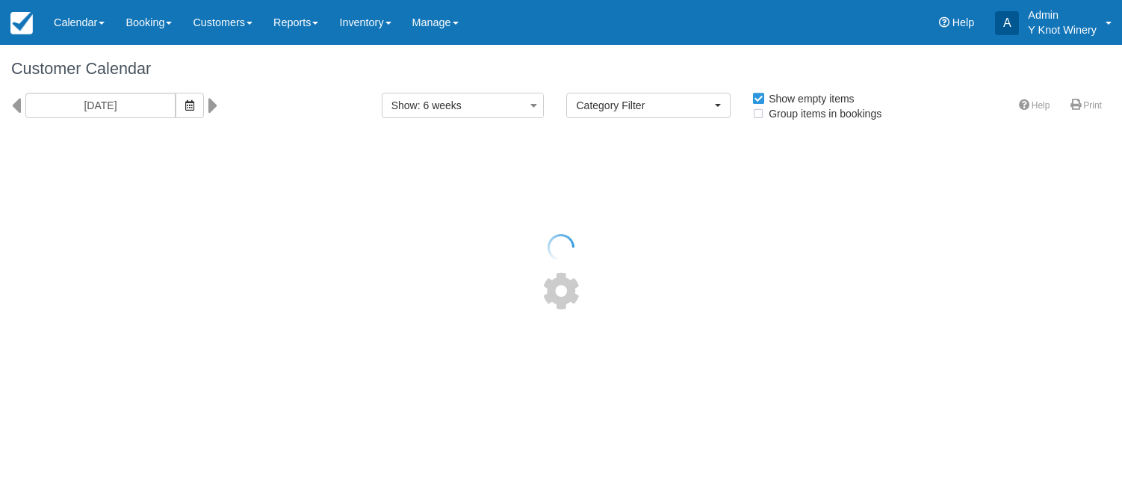
select select
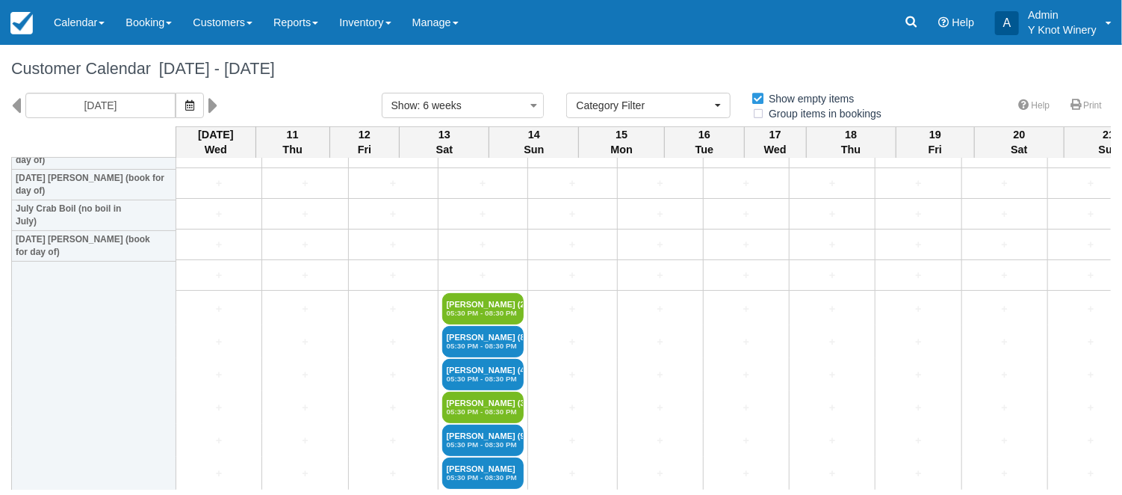
scroll to position [2005, 0]
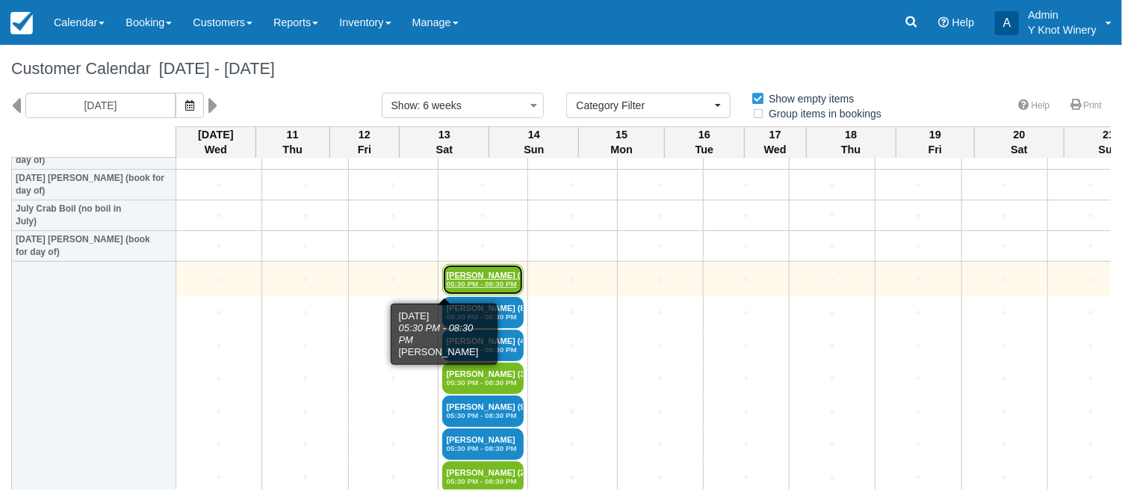
click at [442, 276] on link "LEO WILLIAMS (2) 05:30 PM - 08:30 PM" at bounding box center [482, 279] width 81 height 31
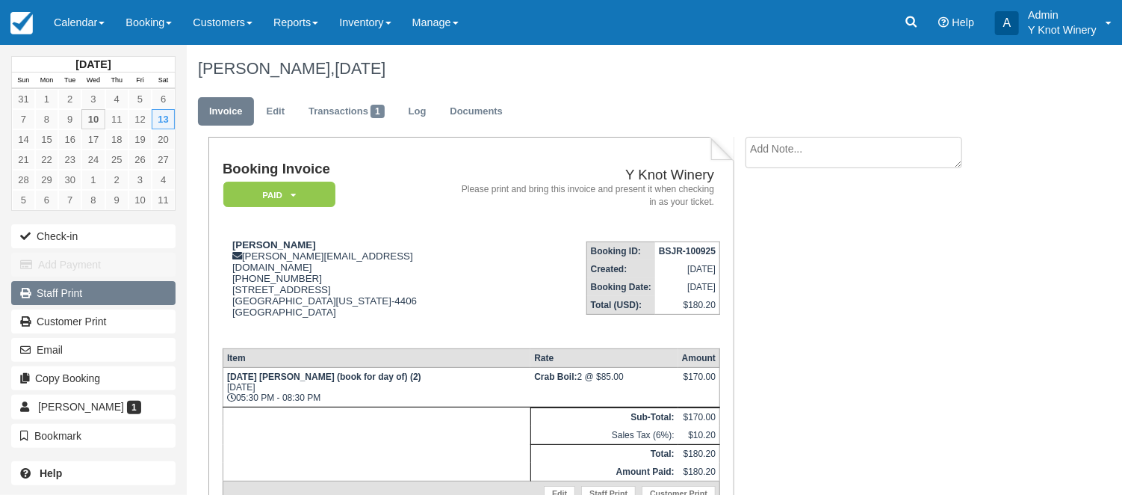
click at [169, 297] on link "Staff Print" at bounding box center [93, 293] width 164 height 24
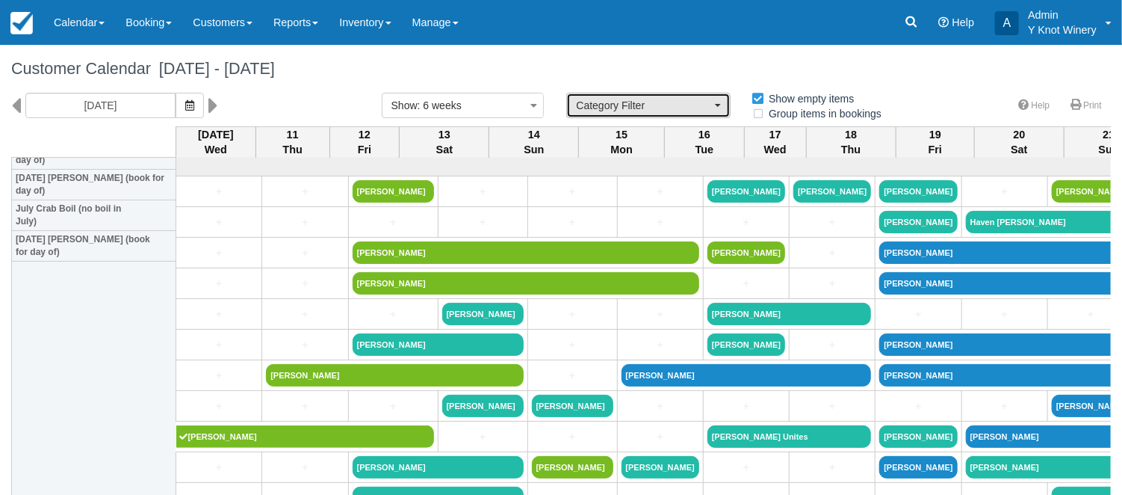
click at [711, 105] on span "Category Filter" at bounding box center [643, 105] width 135 height 15
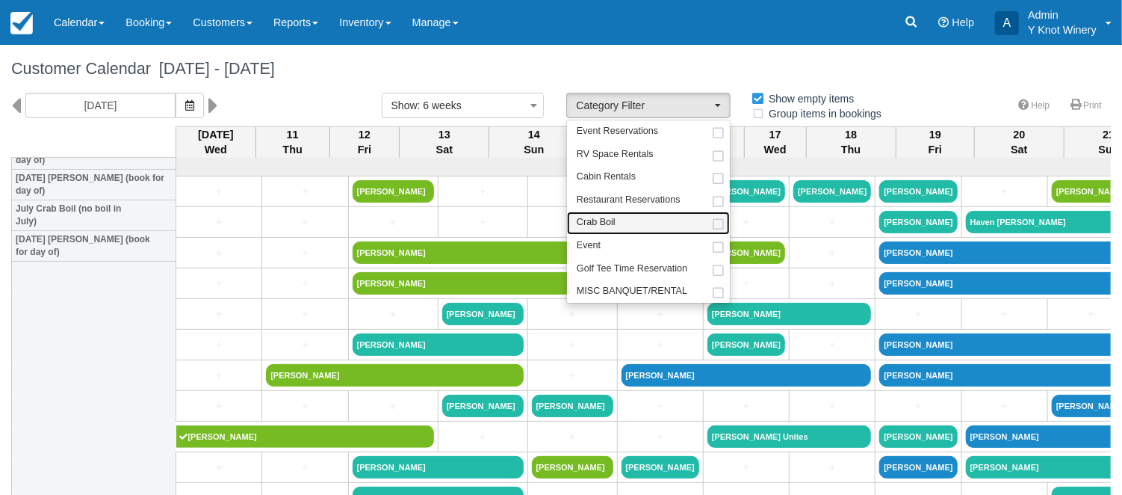
click at [655, 220] on link "Crab Boil" at bounding box center [648, 222] width 163 height 23
select select "8"
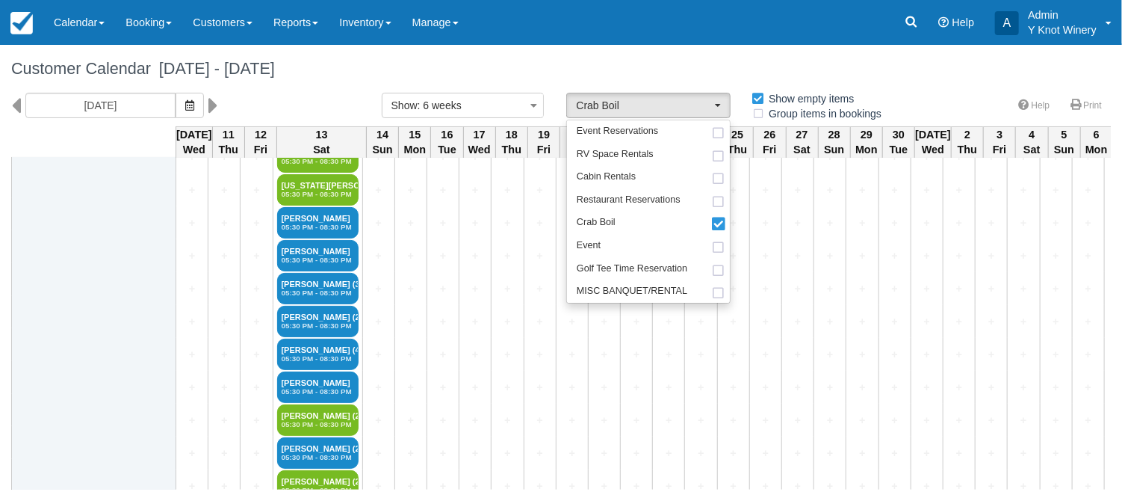
scroll to position [1183, 0]
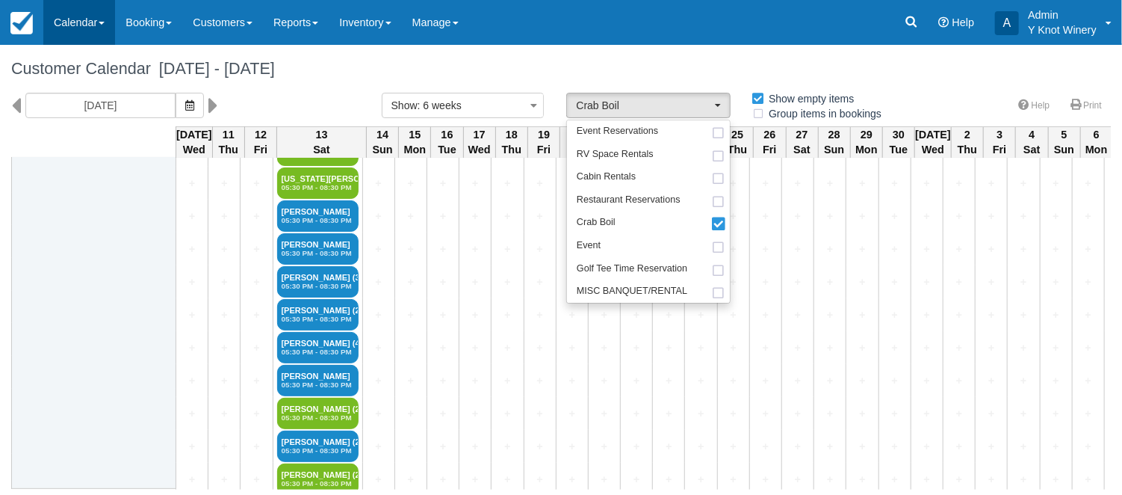
click at [105, 25] on link "Calendar" at bounding box center [79, 22] width 72 height 45
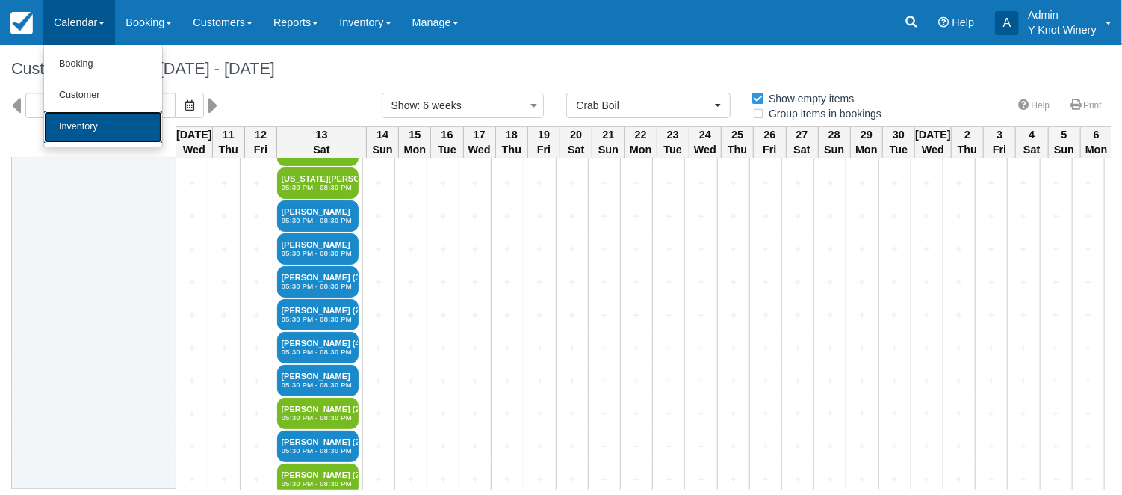
click at [106, 128] on link "Inventory" at bounding box center [103, 126] width 118 height 31
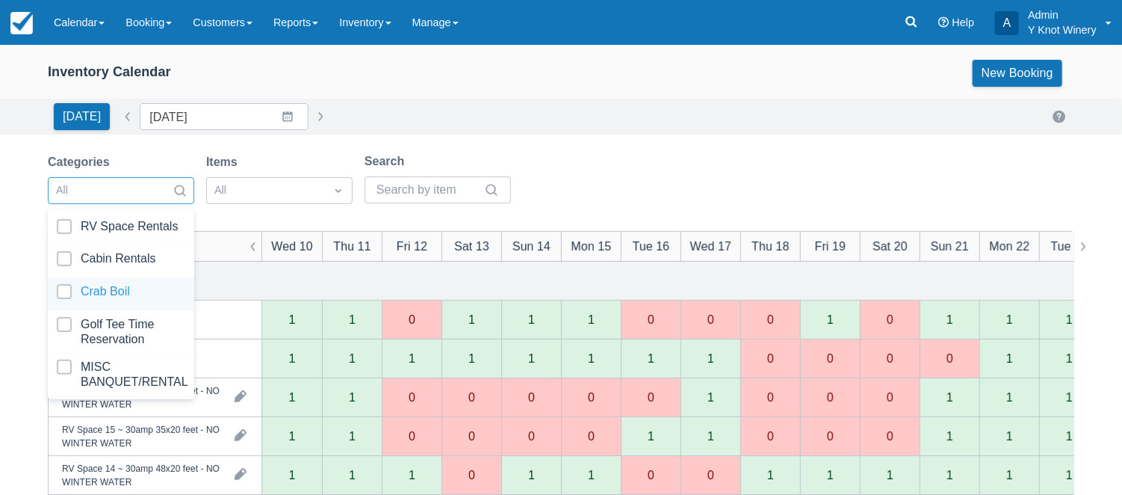
click at [158, 286] on div at bounding box center [121, 294] width 129 height 20
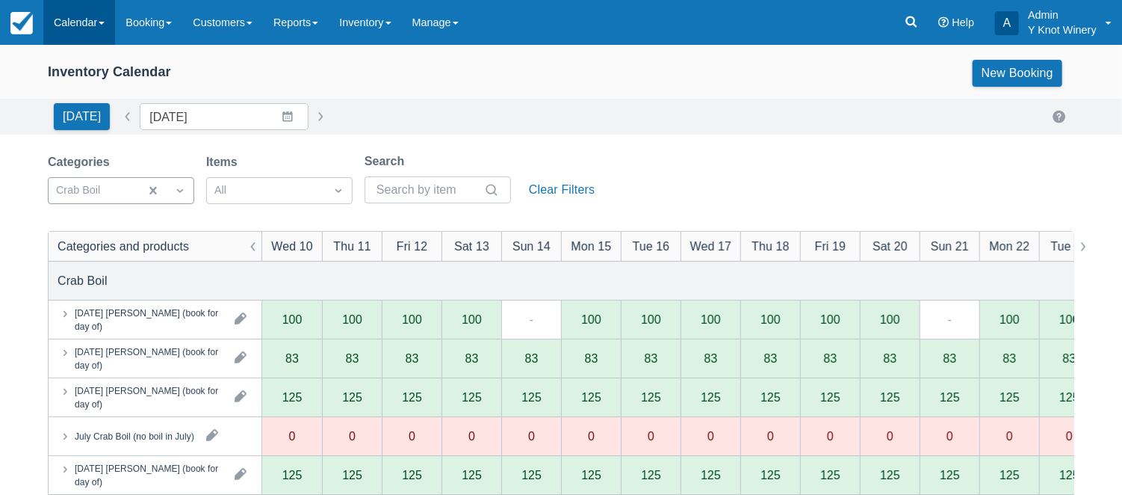
click at [99, 19] on link "Calendar" at bounding box center [79, 22] width 72 height 45
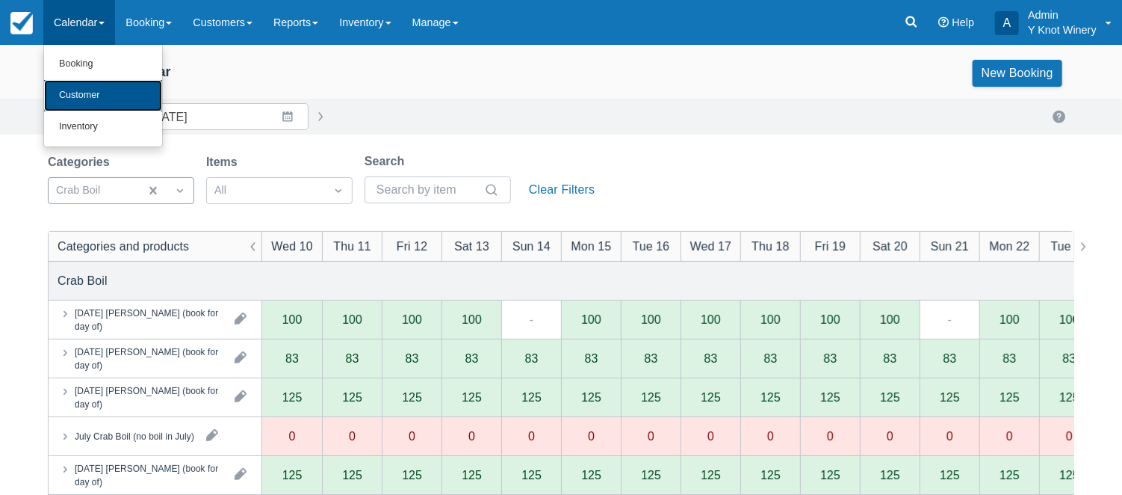
click at [115, 100] on link "Customer" at bounding box center [103, 95] width 118 height 31
